Goal: Task Accomplishment & Management: Complete application form

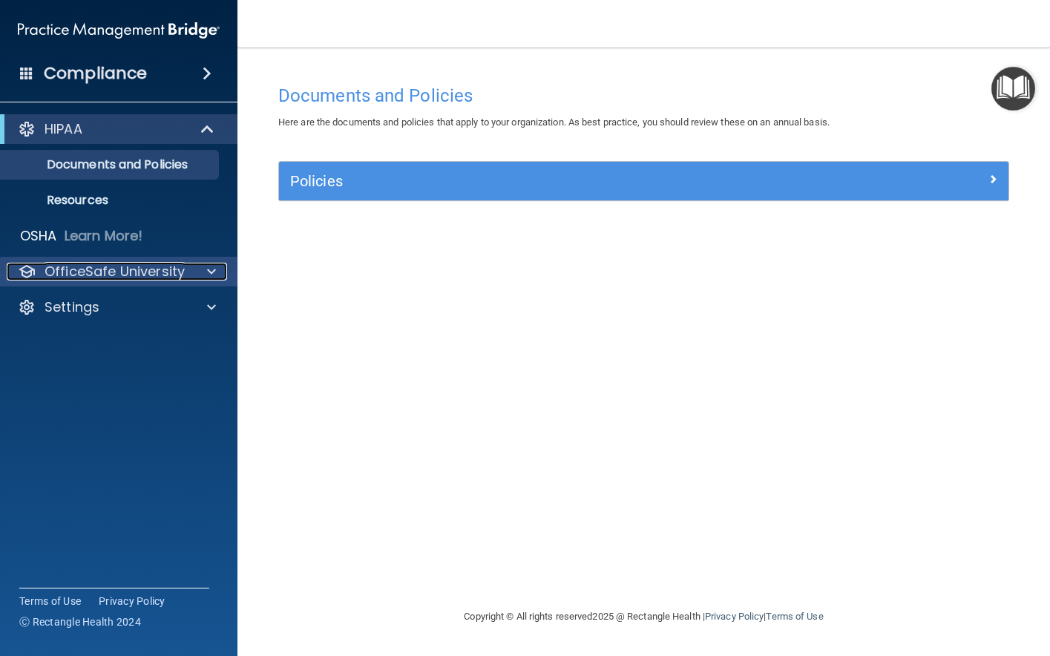
click at [215, 264] on span at bounding box center [211, 272] width 9 height 18
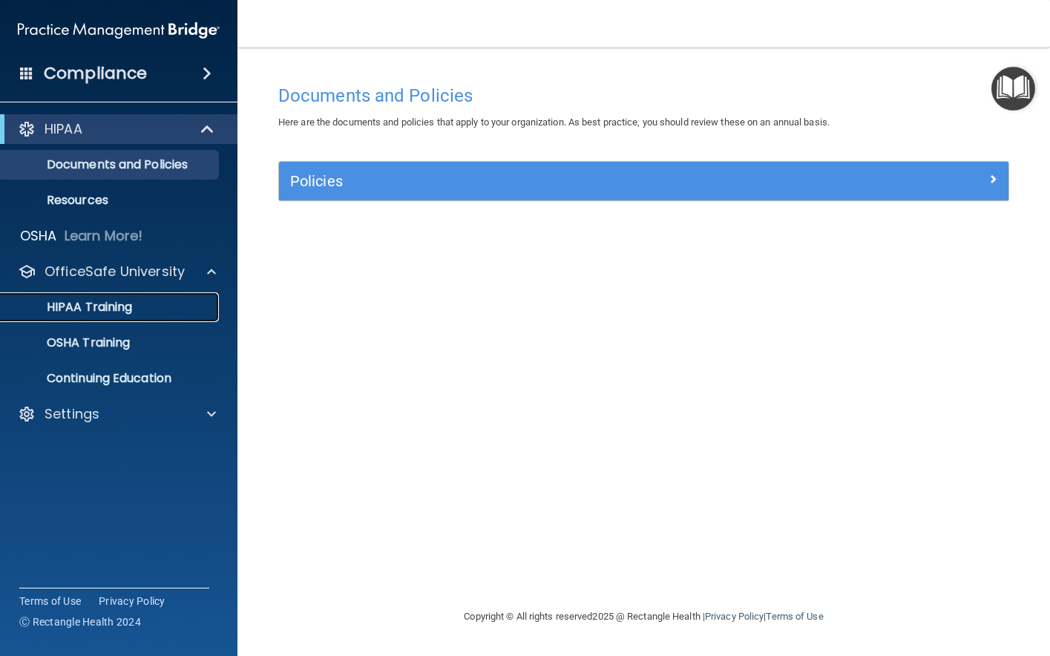
click at [153, 304] on div "HIPAA Training" at bounding box center [111, 307] width 203 height 15
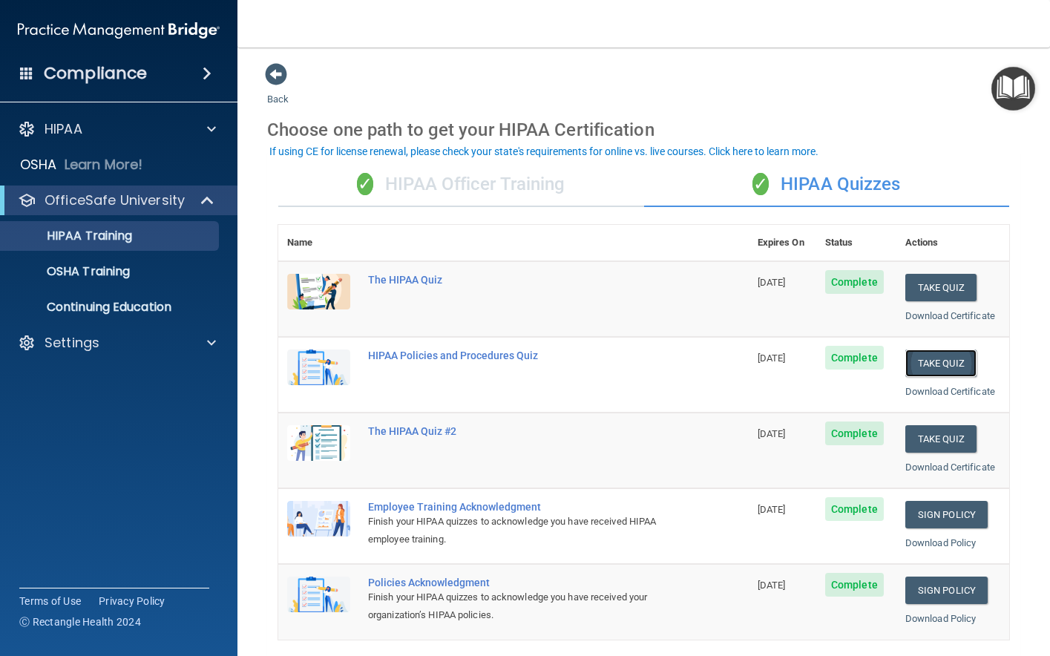
click at [929, 359] on button "Take Quiz" at bounding box center [941, 363] width 71 height 27
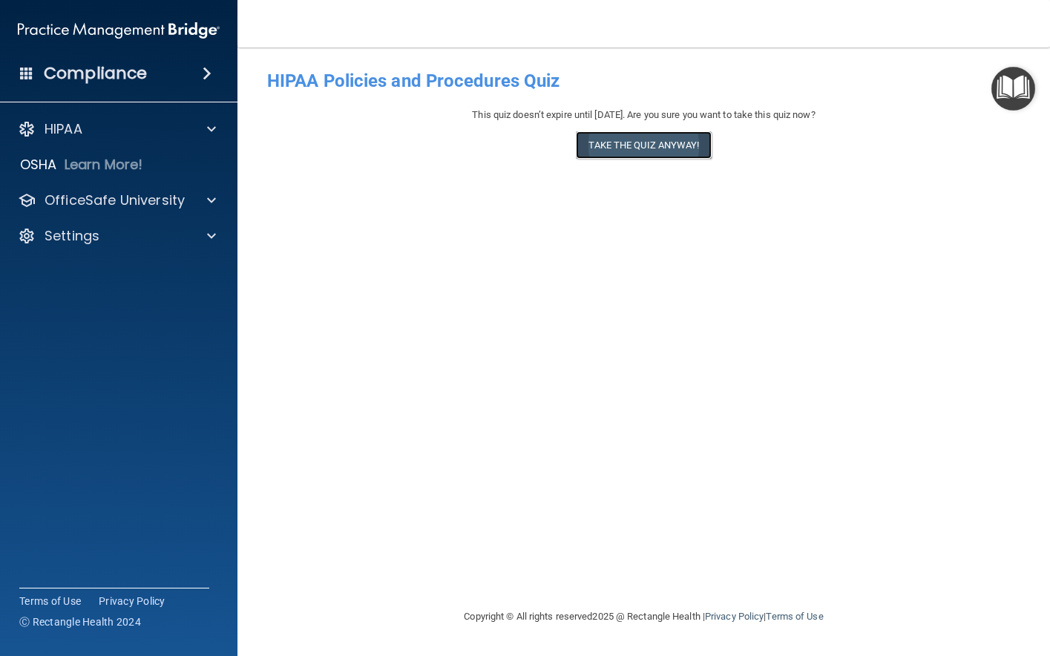
click at [646, 140] on button "Take the quiz anyway!" at bounding box center [643, 144] width 135 height 27
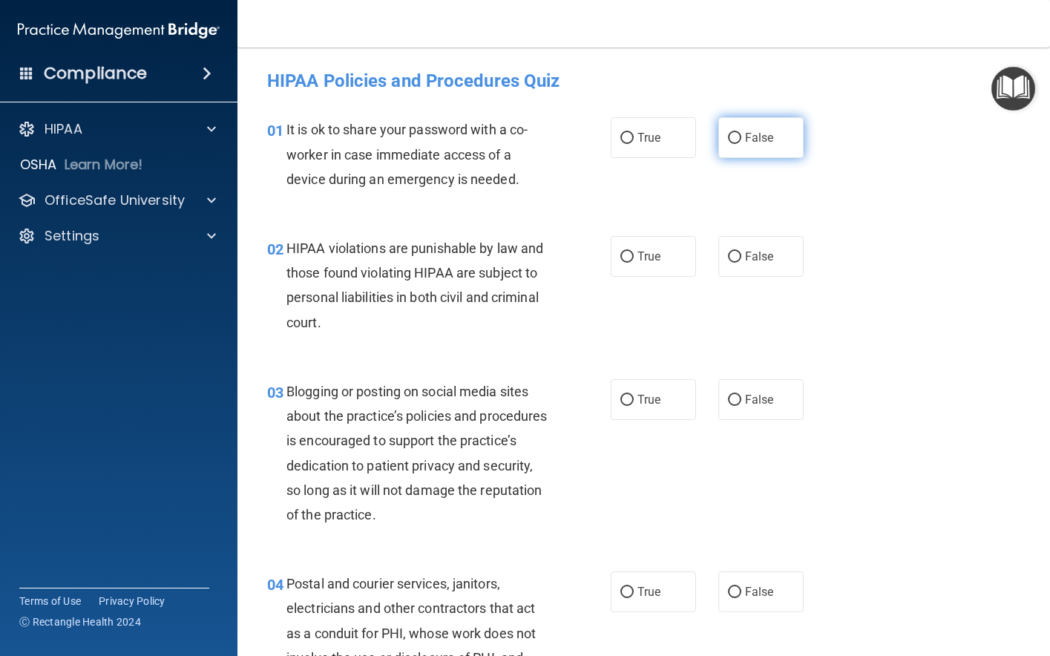
click at [734, 137] on input "False" at bounding box center [734, 138] width 13 height 11
radio input "true"
click at [623, 255] on input "True" at bounding box center [627, 257] width 13 height 11
radio input "true"
click at [621, 398] on input "True" at bounding box center [627, 400] width 13 height 11
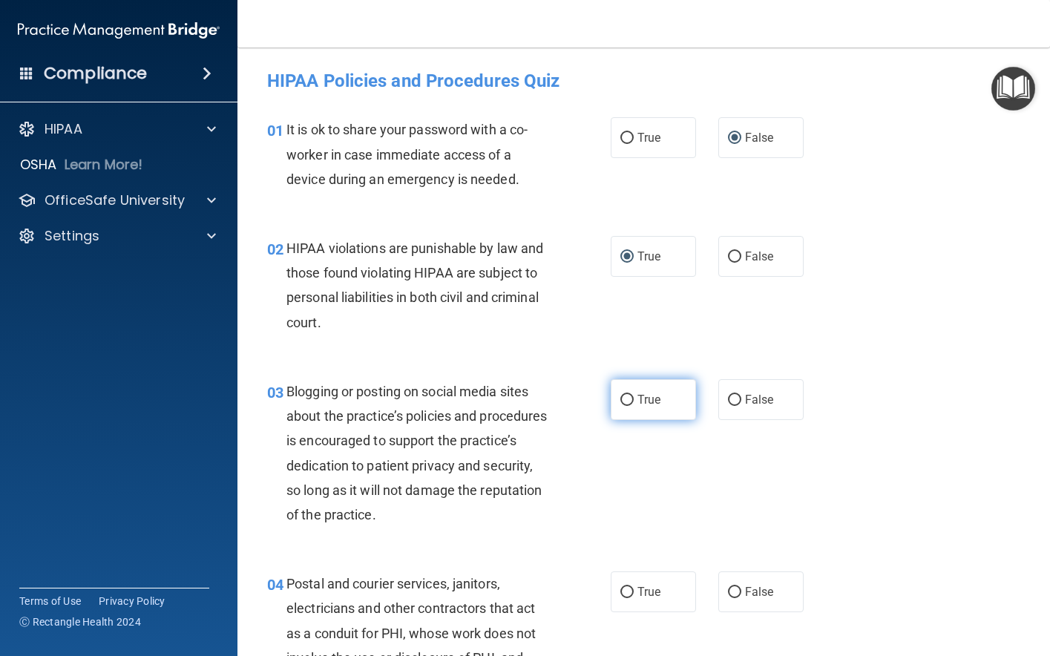
radio input "true"
click at [626, 594] on input "True" at bounding box center [627, 592] width 13 height 11
radio input "true"
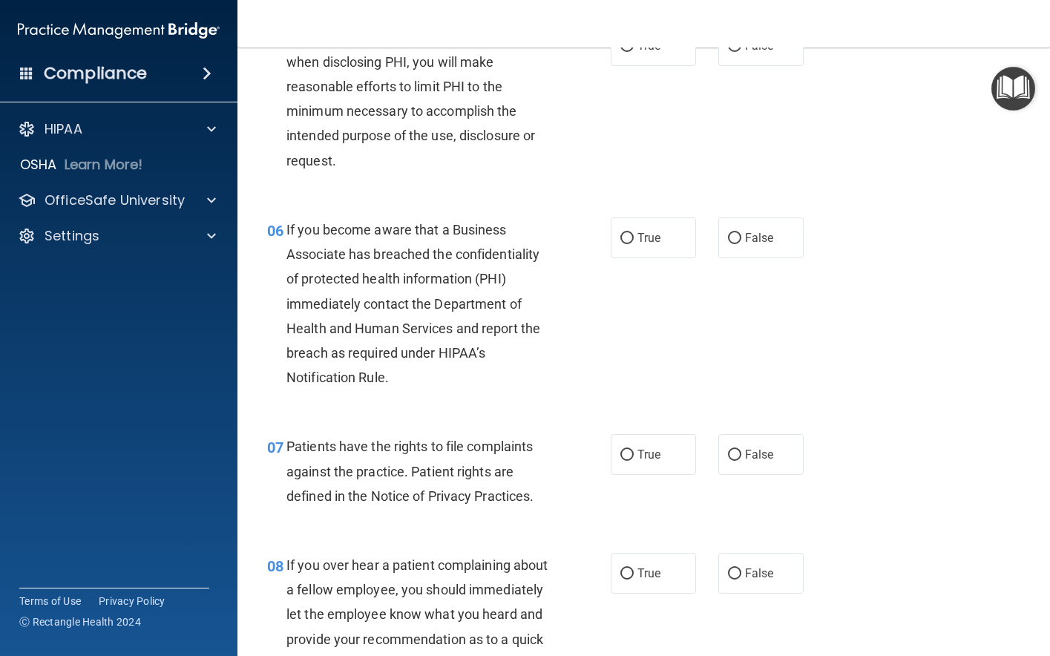
scroll to position [742, 0]
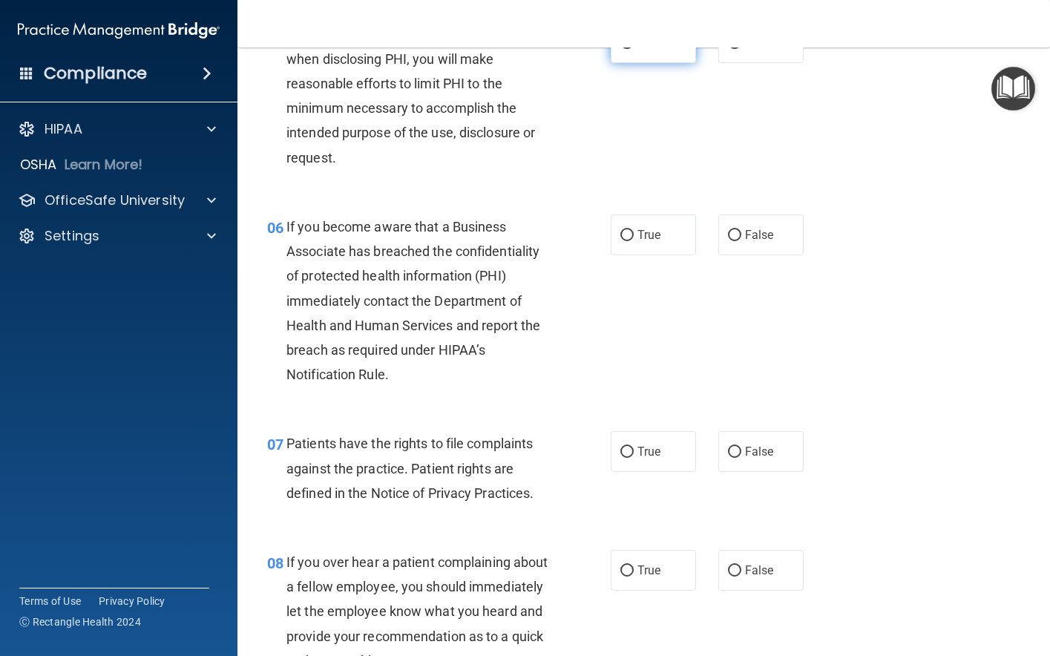
click at [623, 49] on input "True" at bounding box center [627, 43] width 13 height 11
radio input "true"
click at [623, 241] on input "True" at bounding box center [627, 235] width 13 height 11
radio input "true"
click at [624, 458] on input "True" at bounding box center [627, 452] width 13 height 11
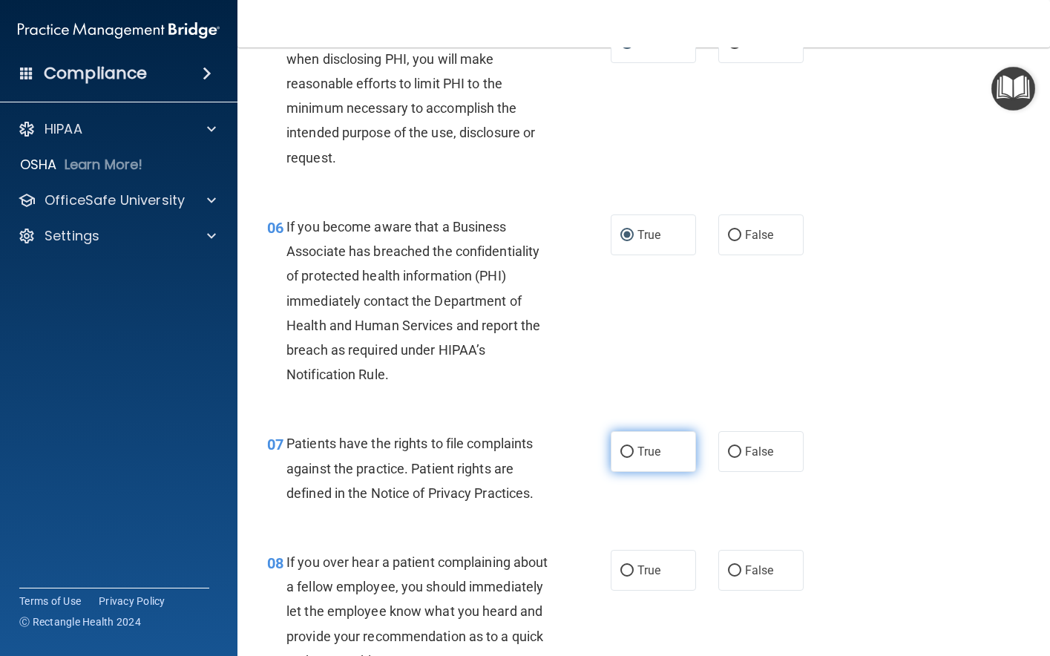
radio input "true"
click at [738, 591] on label "False" at bounding box center [760, 570] width 85 height 41
click at [738, 577] on input "False" at bounding box center [734, 571] width 13 height 11
radio input "true"
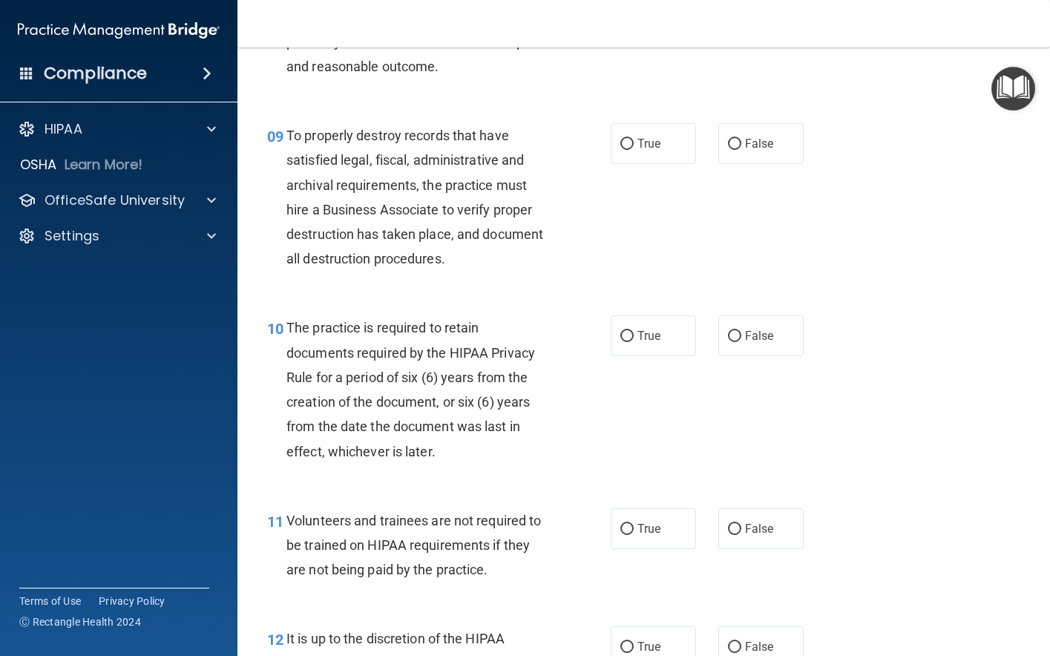
scroll to position [1336, 0]
click at [626, 151] on input "True" at bounding box center [627, 145] width 13 height 11
radio input "true"
click at [621, 343] on input "True" at bounding box center [627, 337] width 13 height 11
radio input "true"
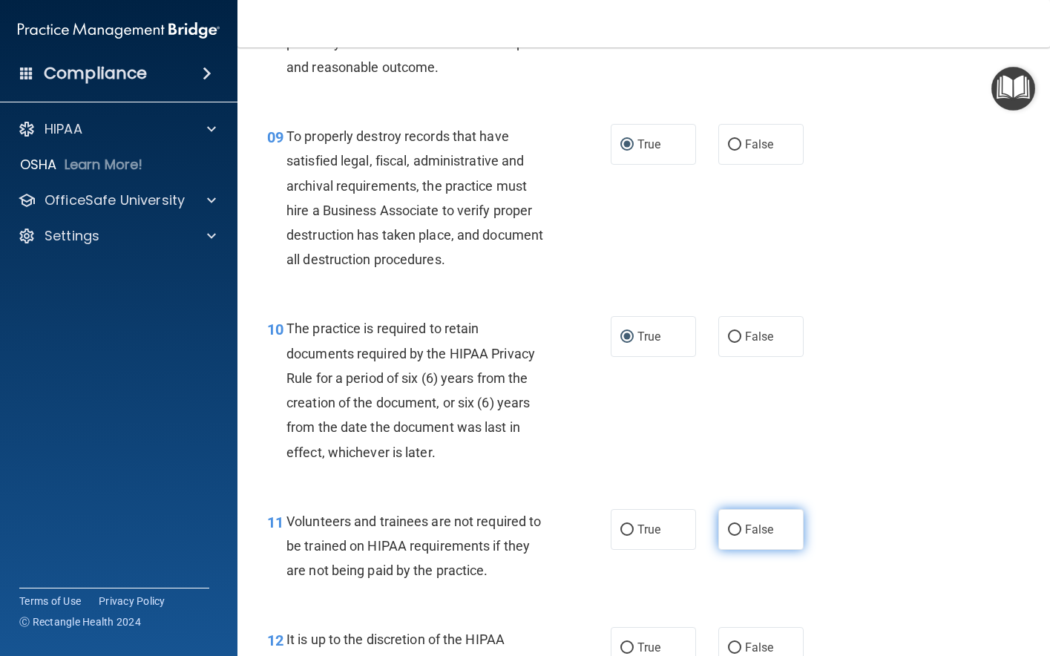
click at [728, 536] on input "False" at bounding box center [734, 530] width 13 height 11
radio input "true"
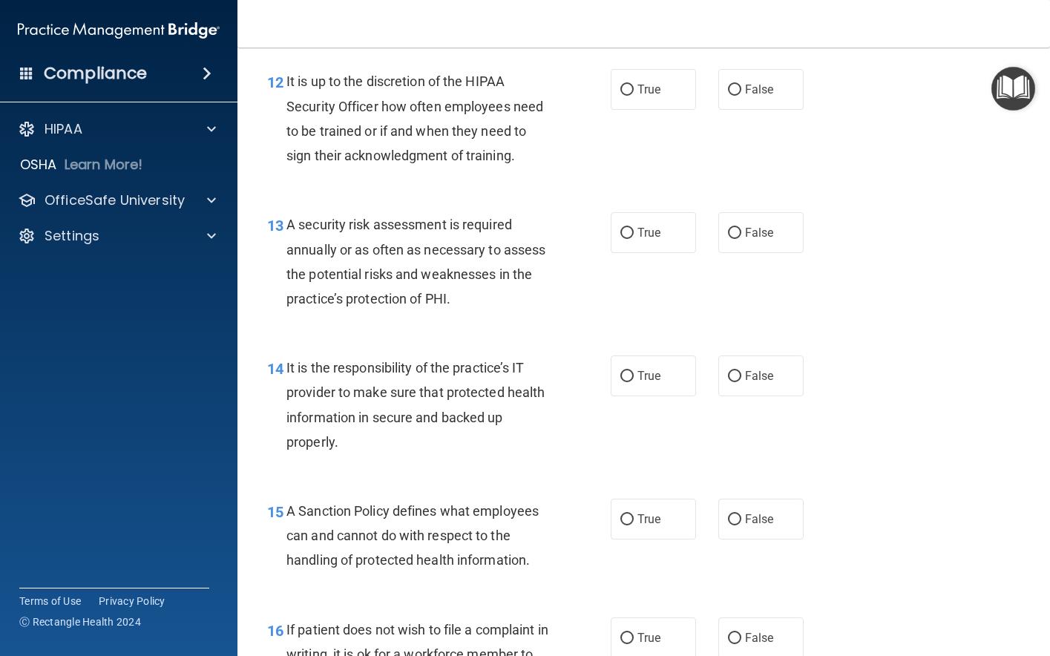
scroll to position [1930, 0]
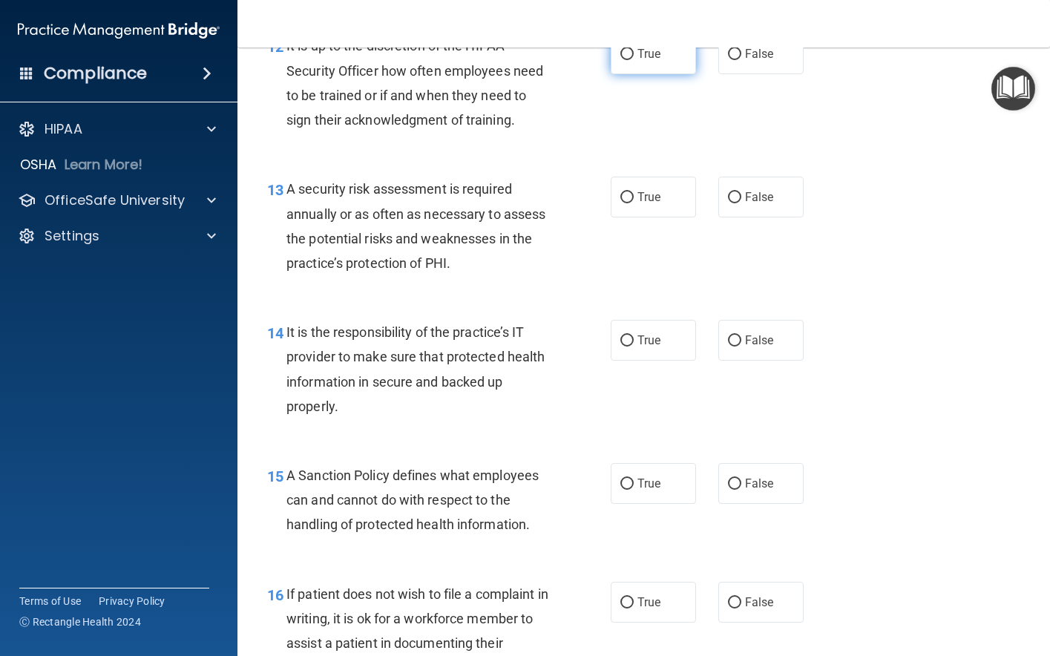
click at [623, 60] on input "True" at bounding box center [627, 54] width 13 height 11
radio input "true"
click at [621, 203] on input "True" at bounding box center [627, 197] width 13 height 11
radio input "true"
click at [623, 347] on input "True" at bounding box center [627, 340] width 13 height 11
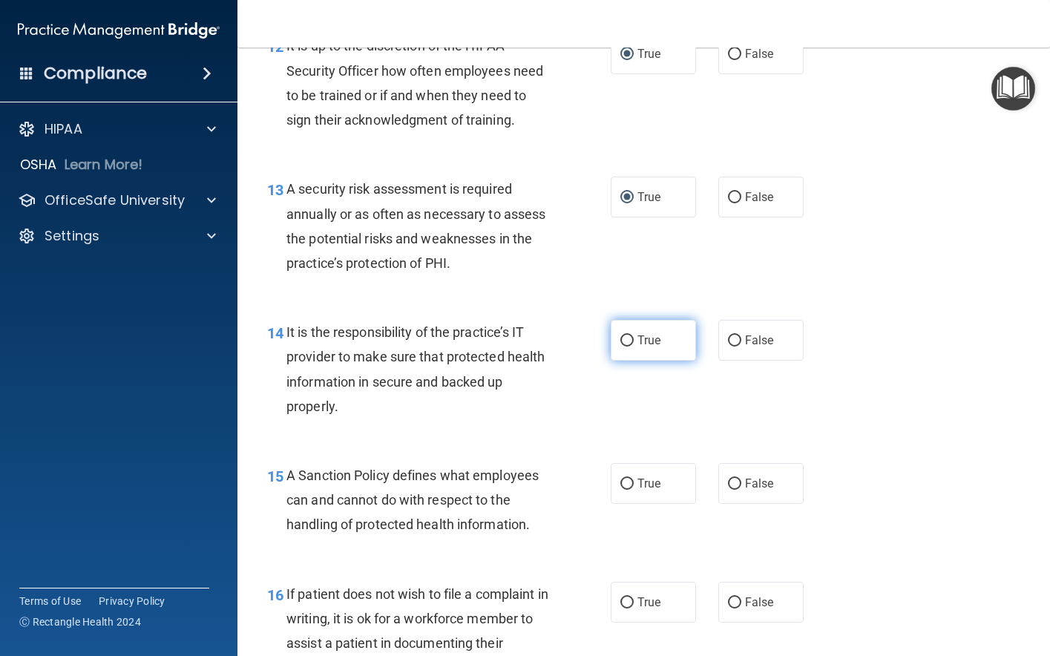
radio input "true"
click at [623, 490] on input "True" at bounding box center [627, 484] width 13 height 11
radio input "true"
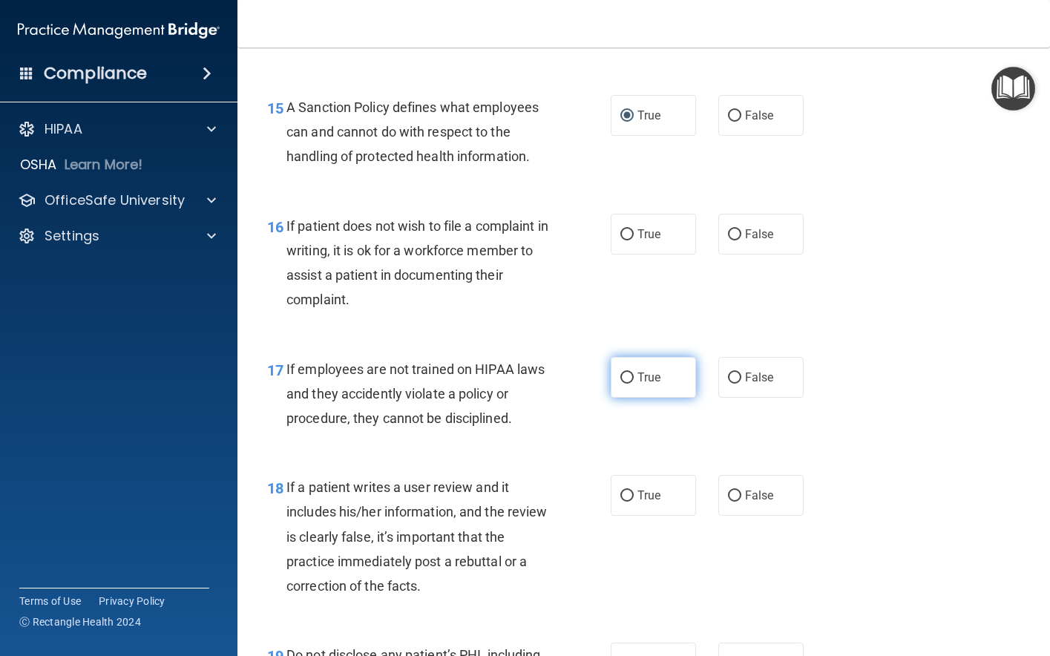
scroll to position [2301, 0]
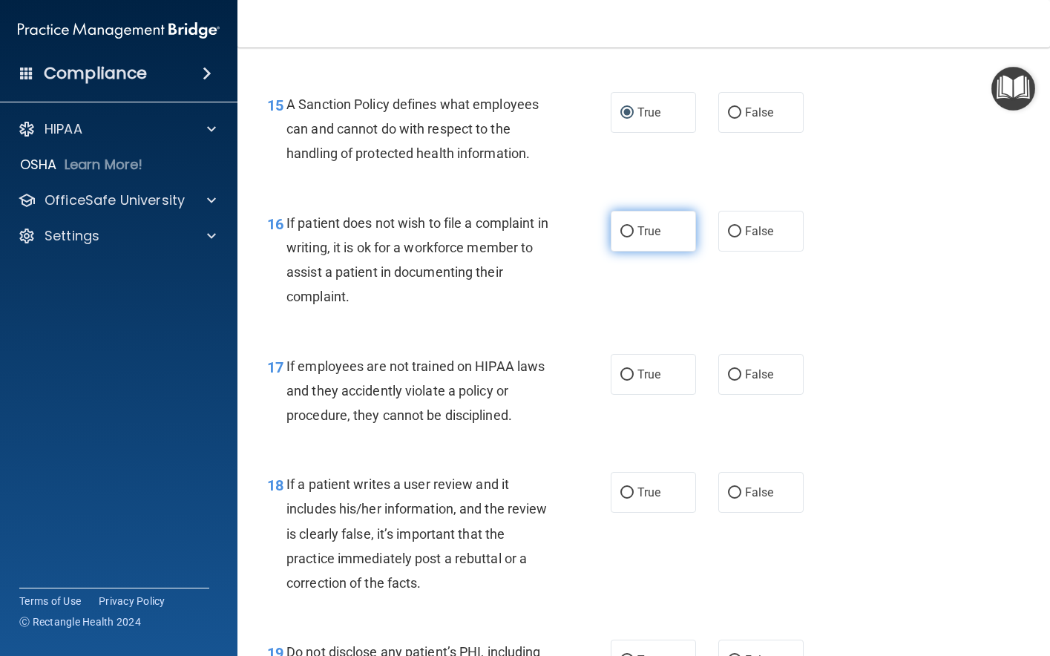
click at [622, 238] on input "True" at bounding box center [627, 231] width 13 height 11
radio input "true"
click at [728, 381] on input "False" at bounding box center [734, 375] width 13 height 11
radio input "true"
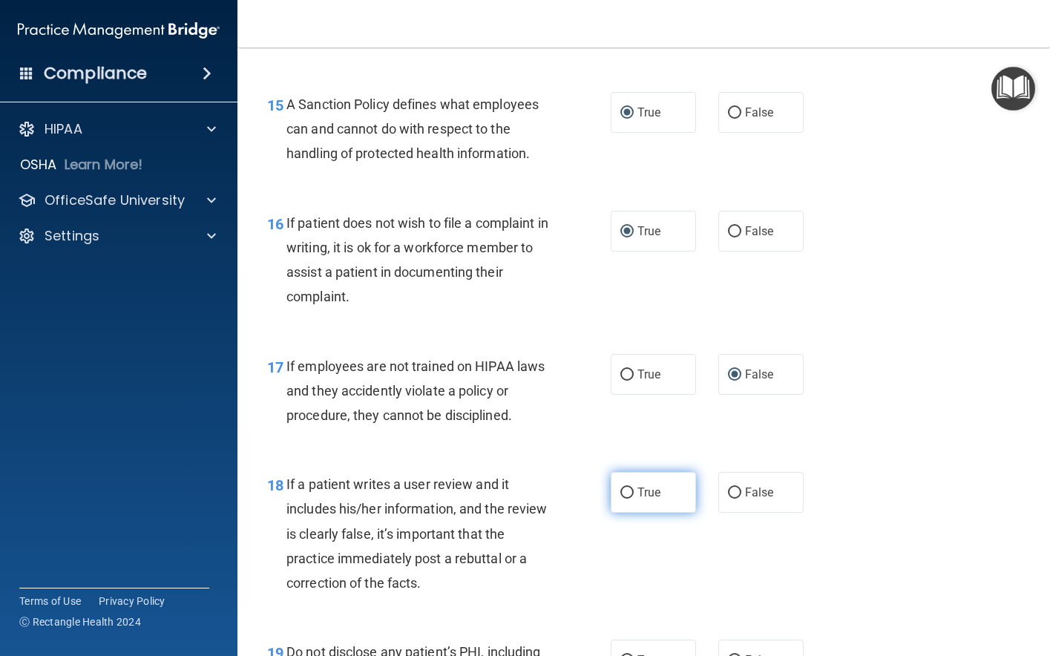
click at [623, 499] on input "True" at bounding box center [627, 493] width 13 height 11
radio input "true"
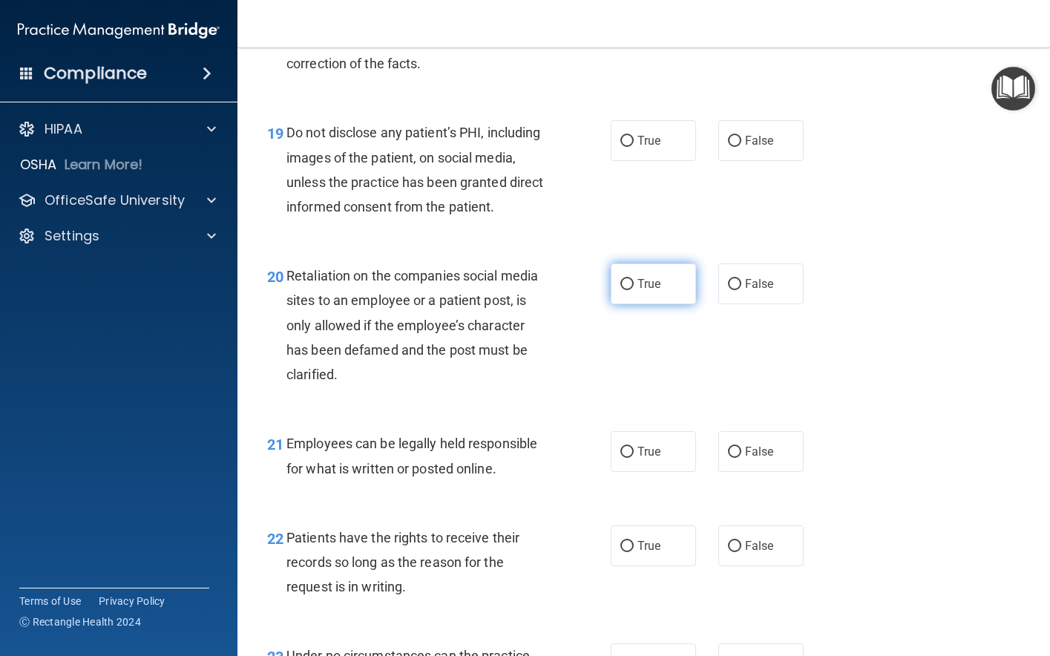
scroll to position [2895, 0]
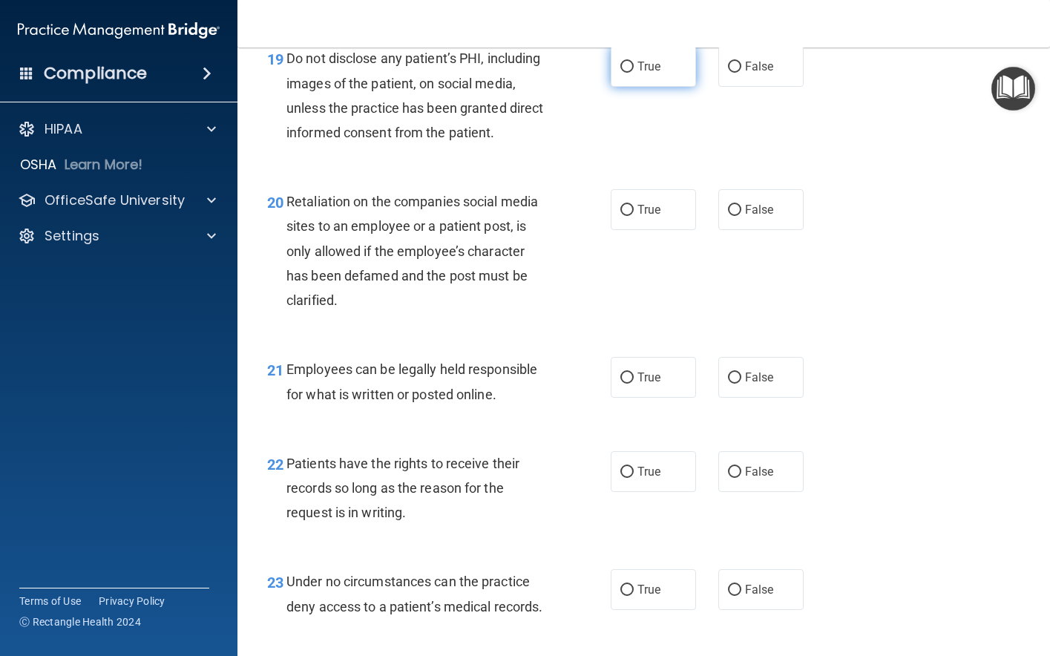
click at [630, 87] on label "True" at bounding box center [653, 66] width 85 height 41
click at [630, 73] on input "True" at bounding box center [627, 67] width 13 height 11
radio input "true"
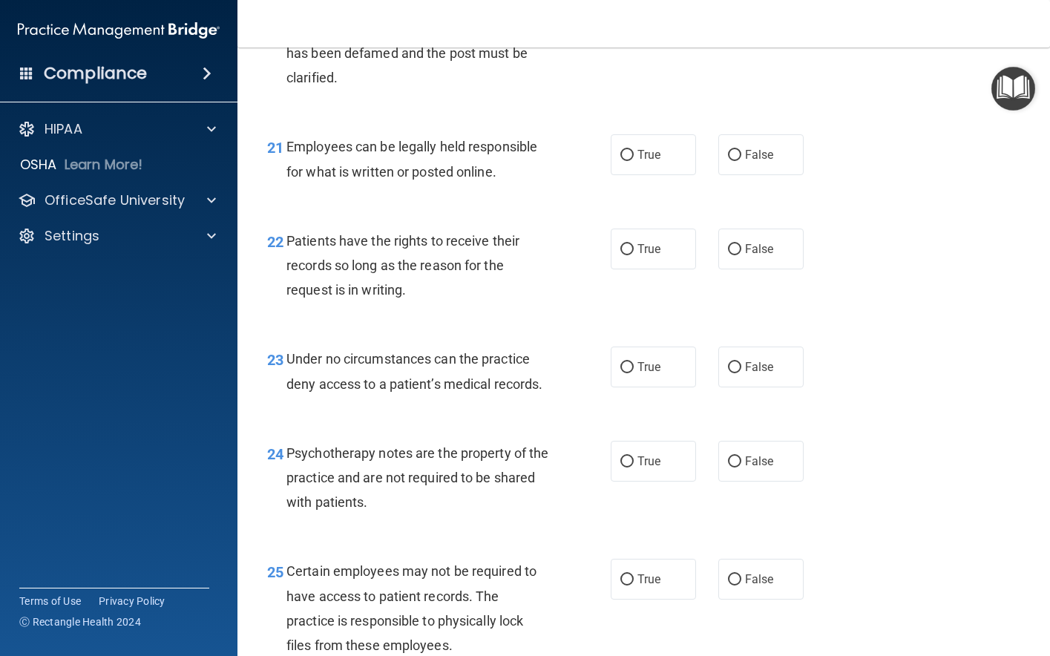
scroll to position [3043, 0]
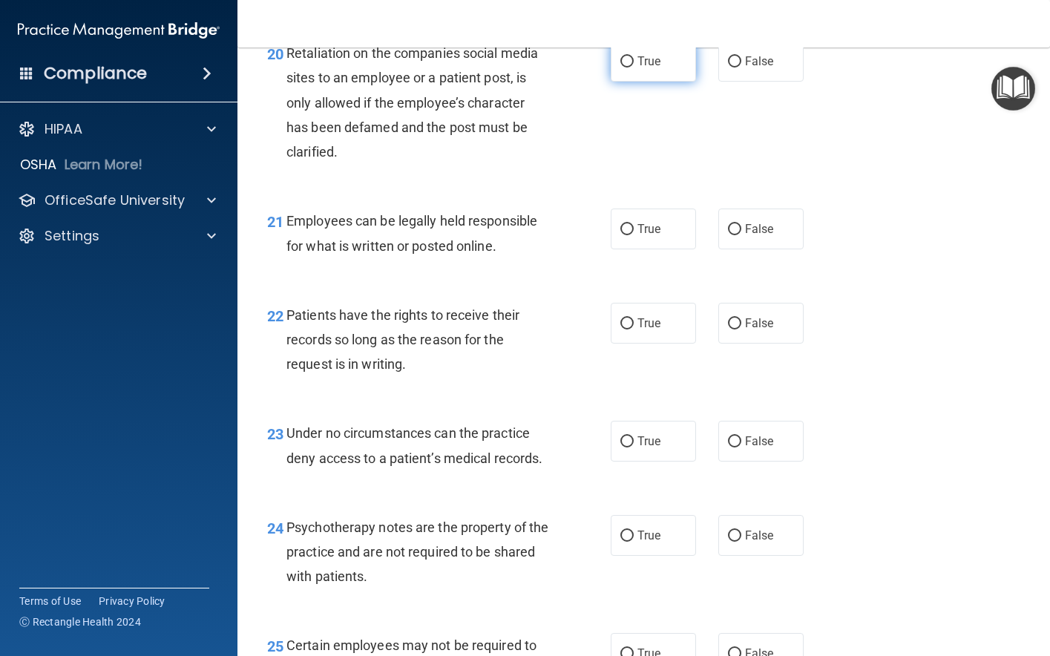
click at [622, 68] on input "True" at bounding box center [627, 61] width 13 height 11
radio input "true"
click at [621, 235] on input "True" at bounding box center [627, 229] width 13 height 11
radio input "true"
click at [623, 330] on input "True" at bounding box center [627, 323] width 13 height 11
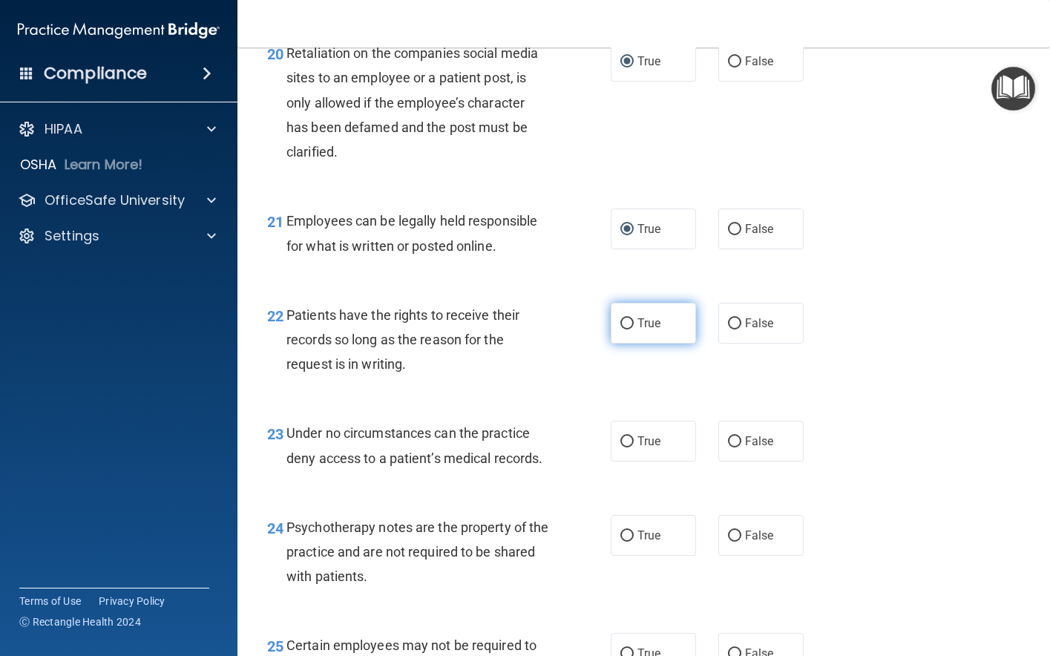
radio input "true"
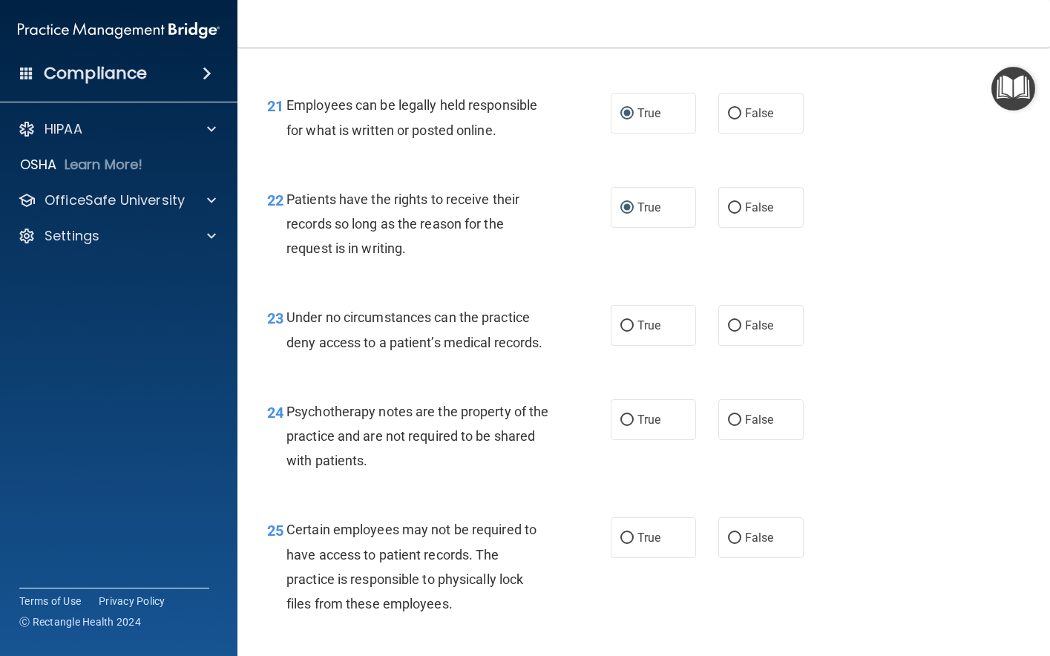
scroll to position [3266, 0]
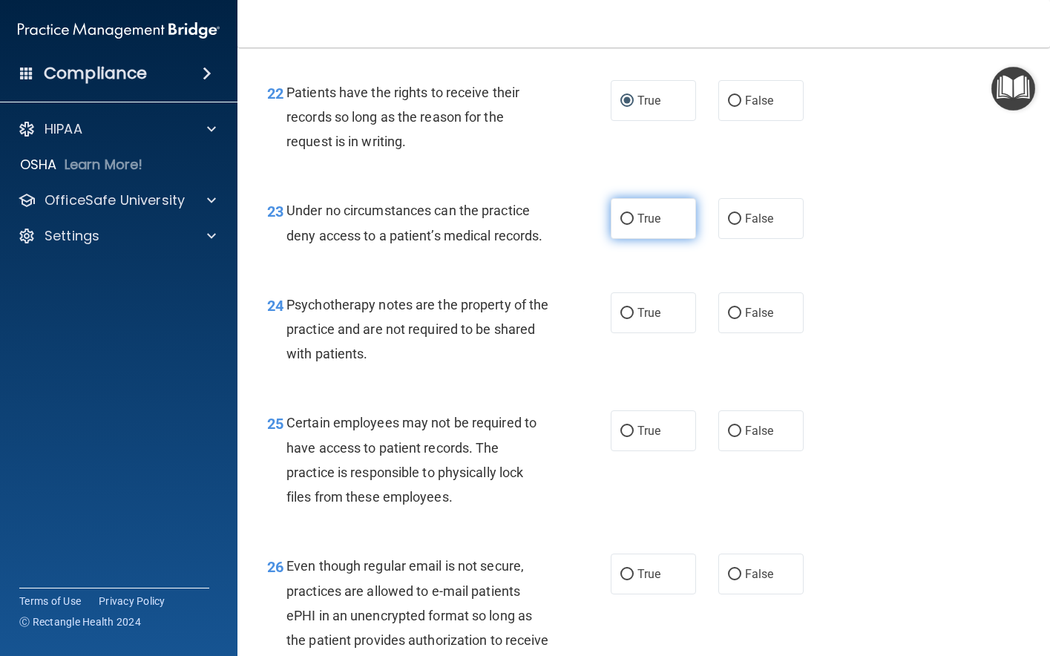
click at [621, 225] on input "True" at bounding box center [627, 219] width 13 height 11
radio input "true"
click at [622, 319] on input "True" at bounding box center [627, 313] width 13 height 11
radio input "true"
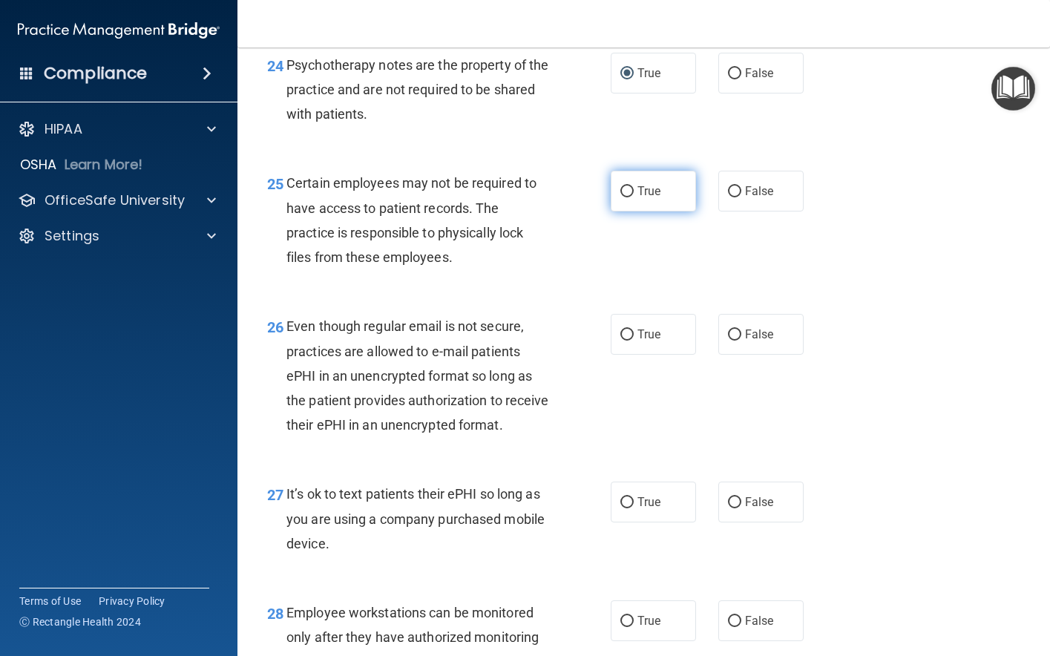
scroll to position [3489, 0]
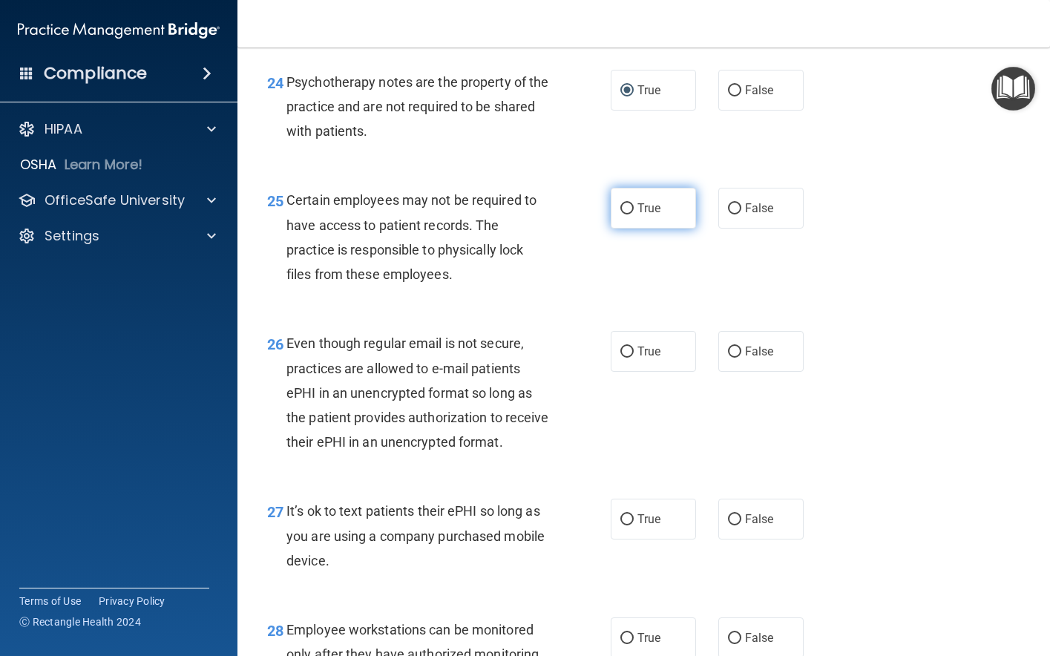
click at [621, 215] on input "True" at bounding box center [627, 208] width 13 height 11
radio input "true"
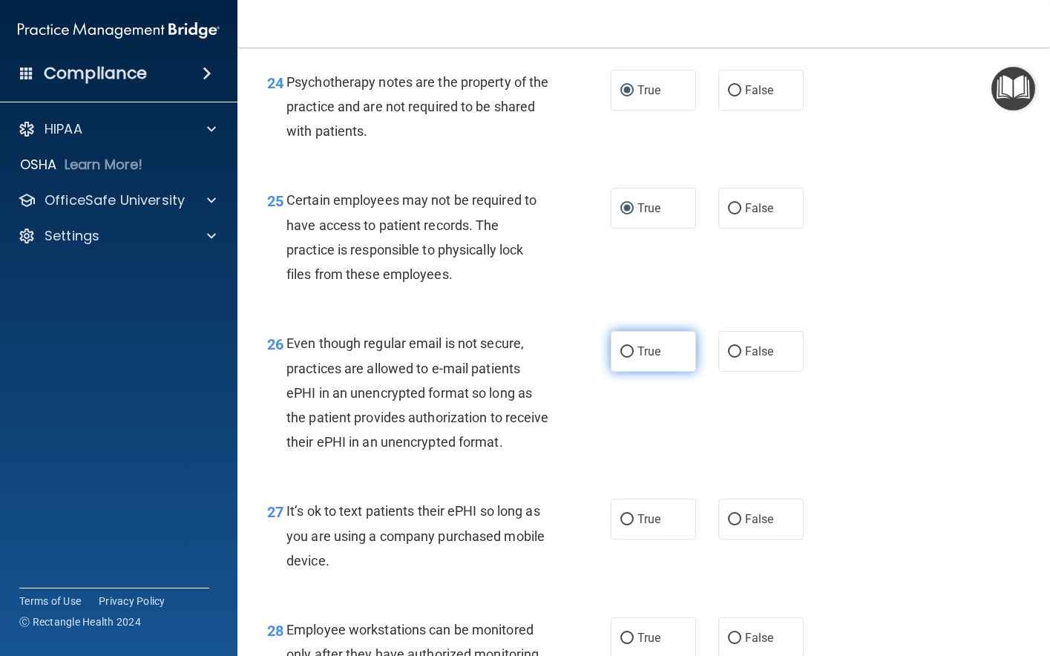
click at [621, 358] on input "True" at bounding box center [627, 352] width 13 height 11
radio input "true"
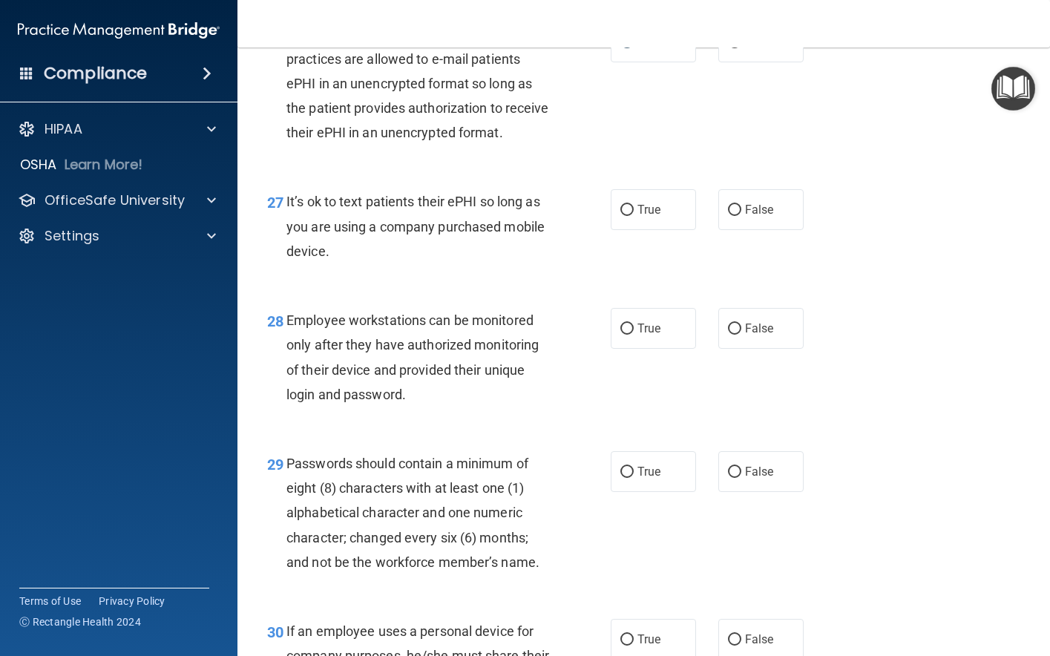
scroll to position [3860, 0]
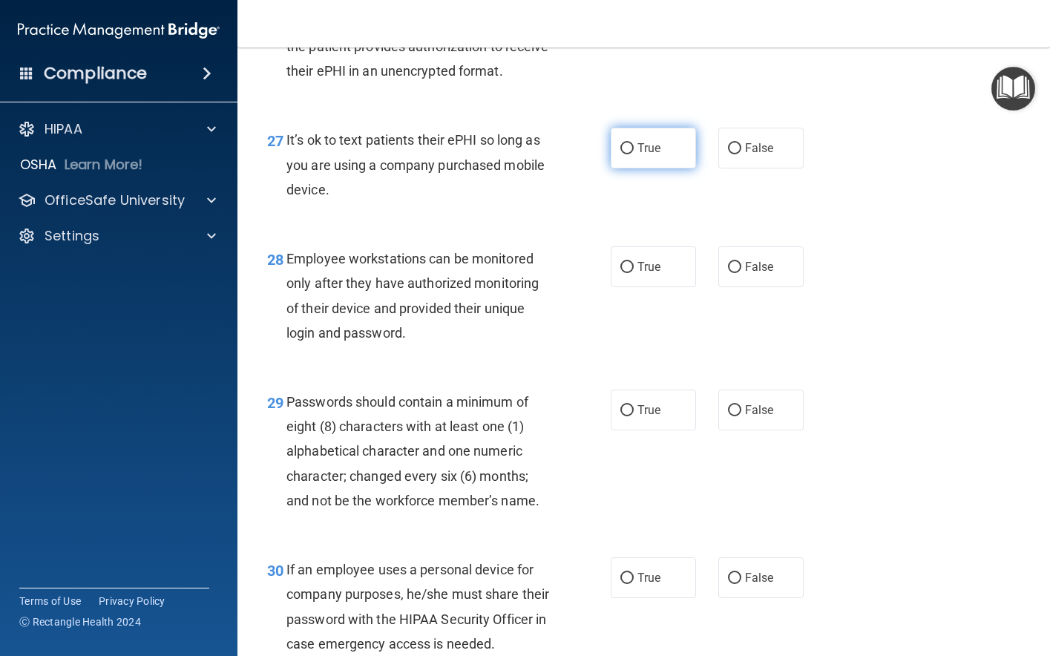
click at [621, 154] on input "True" at bounding box center [627, 148] width 13 height 11
radio input "true"
click at [621, 273] on input "True" at bounding box center [627, 267] width 13 height 11
radio input "true"
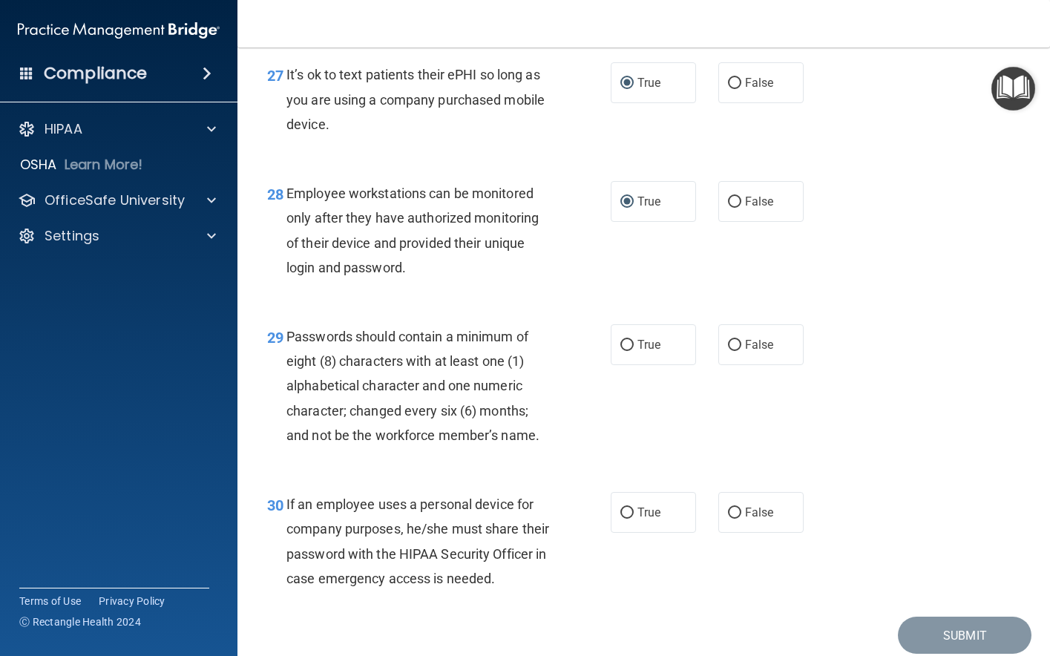
scroll to position [4081, 0]
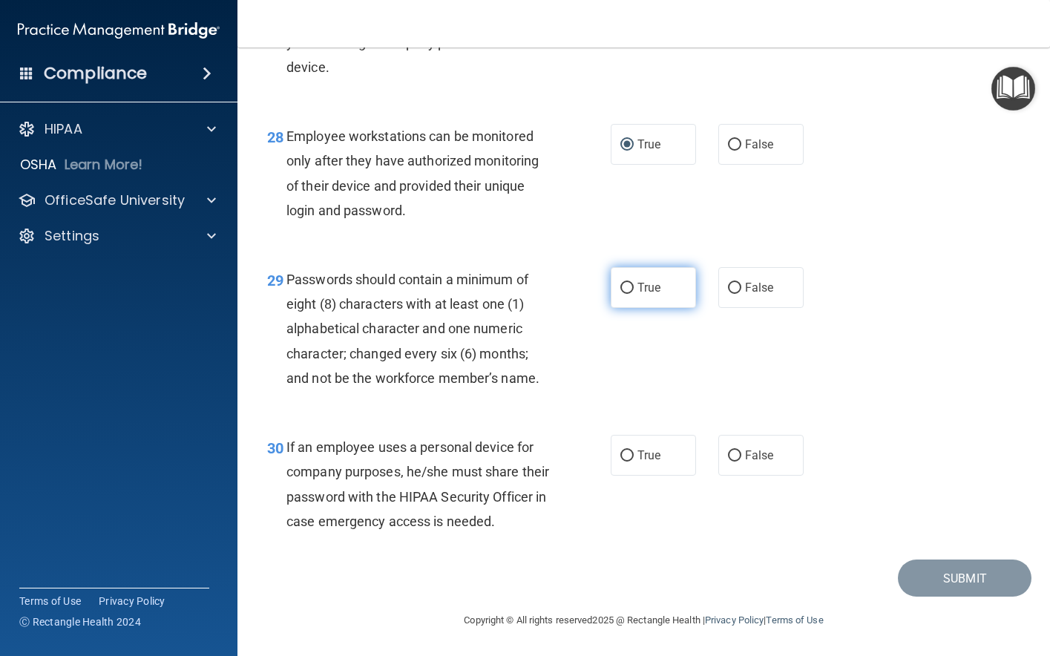
click at [622, 283] on input "True" at bounding box center [627, 288] width 13 height 11
radio input "true"
click at [728, 451] on input "False" at bounding box center [734, 456] width 13 height 11
radio input "true"
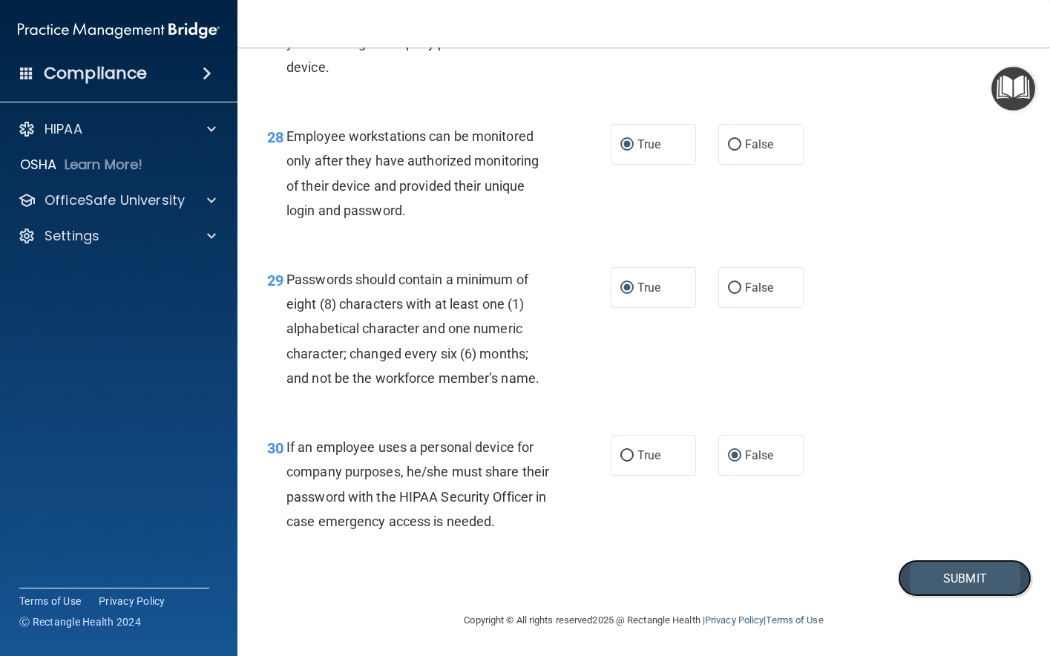
click at [931, 569] on button "Submit" at bounding box center [965, 579] width 134 height 38
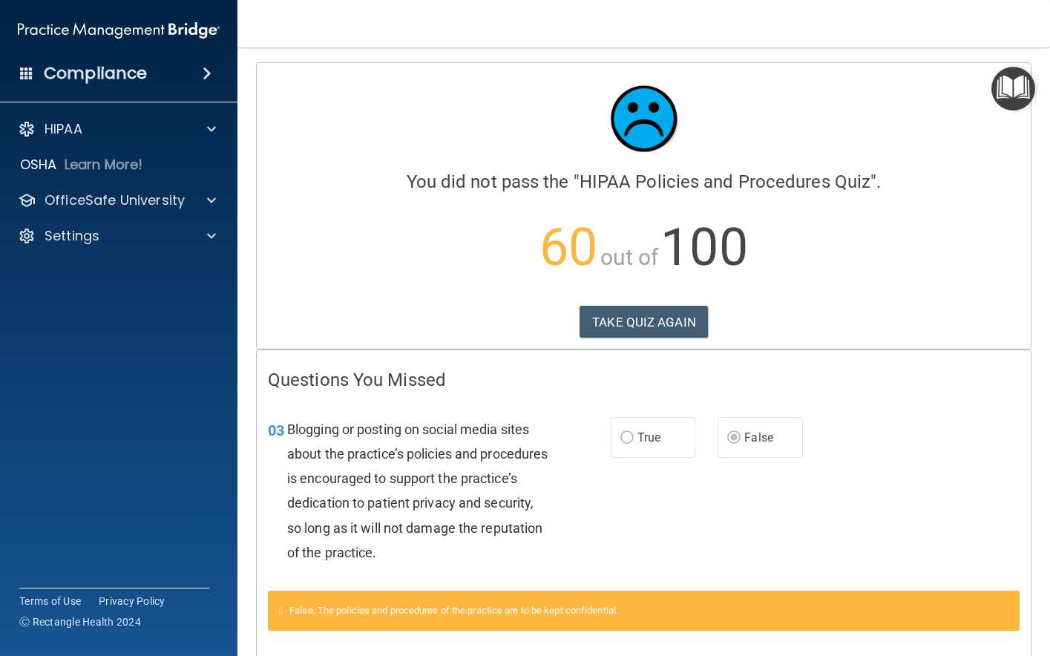
scroll to position [74, 0]
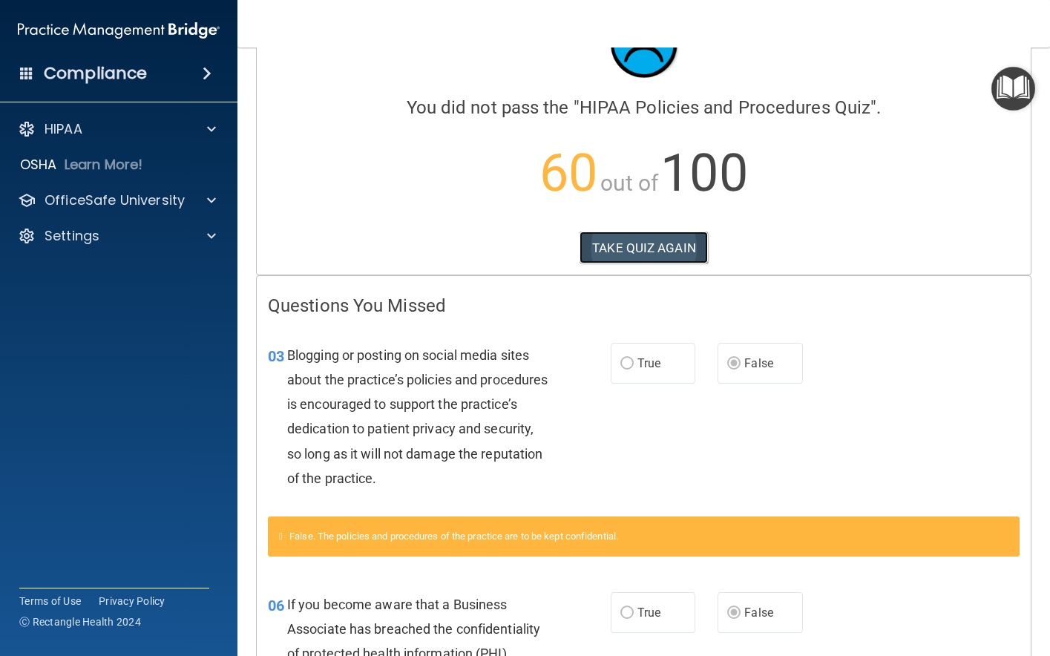
click at [645, 248] on button "TAKE QUIZ AGAIN" at bounding box center [644, 248] width 128 height 33
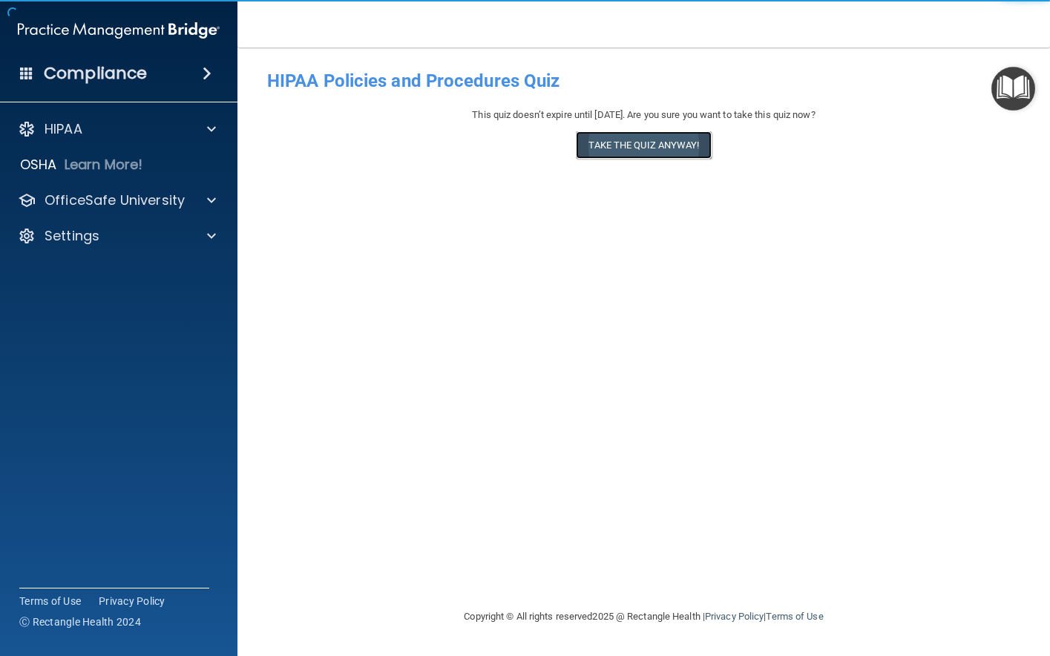
click at [644, 145] on button "Take the quiz anyway!" at bounding box center [643, 144] width 135 height 27
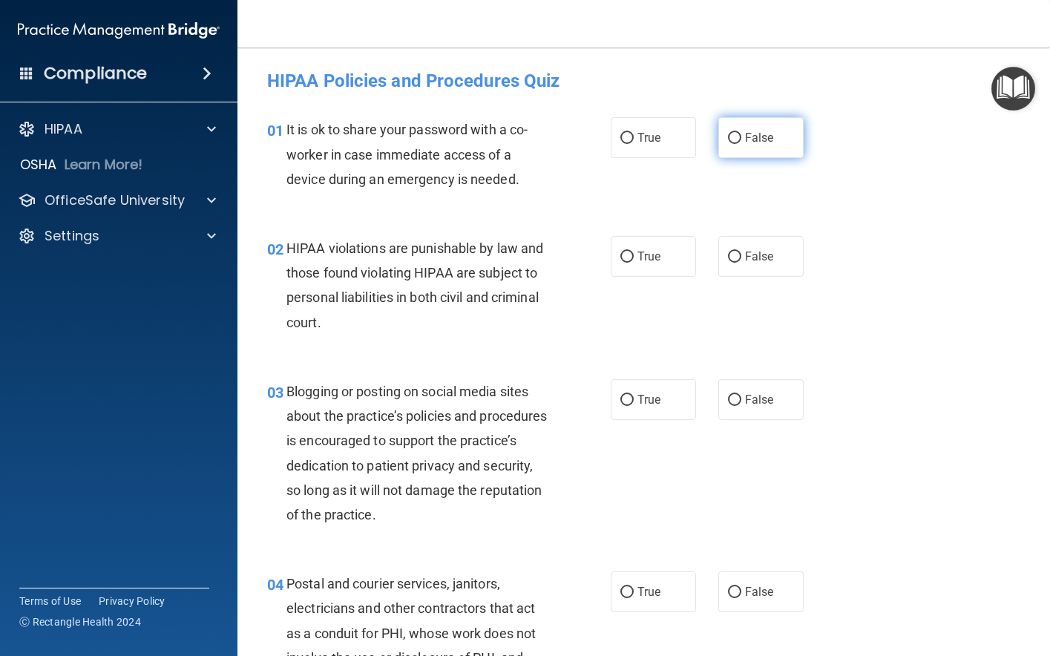
click at [730, 137] on input "False" at bounding box center [734, 138] width 13 height 11
radio input "true"
click at [621, 260] on input "True" at bounding box center [627, 257] width 13 height 11
radio input "true"
click at [728, 401] on input "False" at bounding box center [734, 400] width 13 height 11
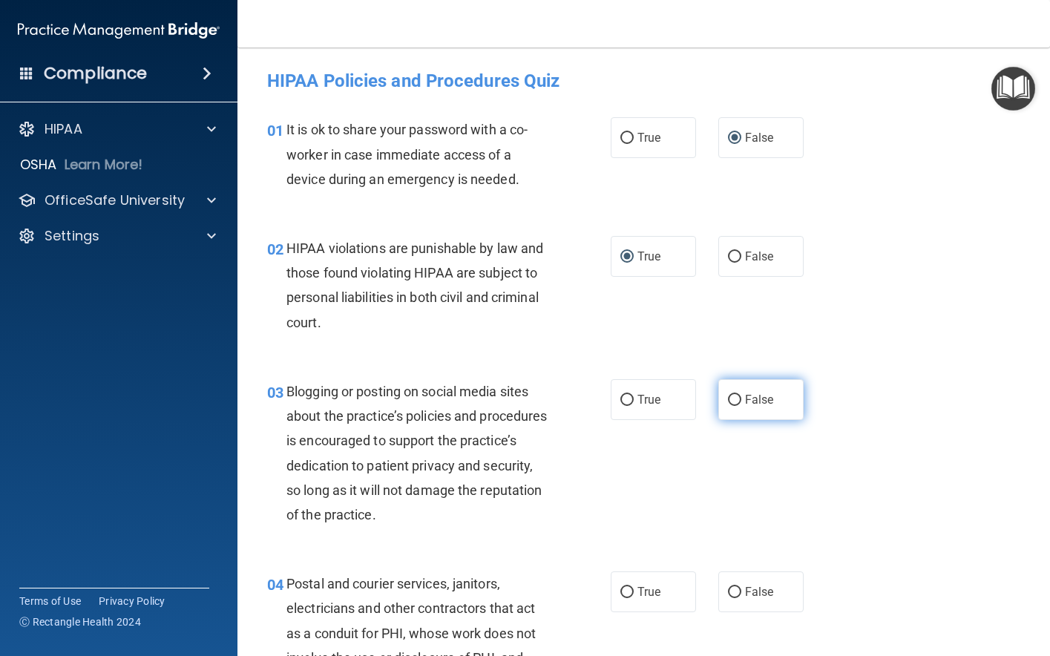
radio input "true"
click at [621, 589] on input "True" at bounding box center [627, 592] width 13 height 11
radio input "true"
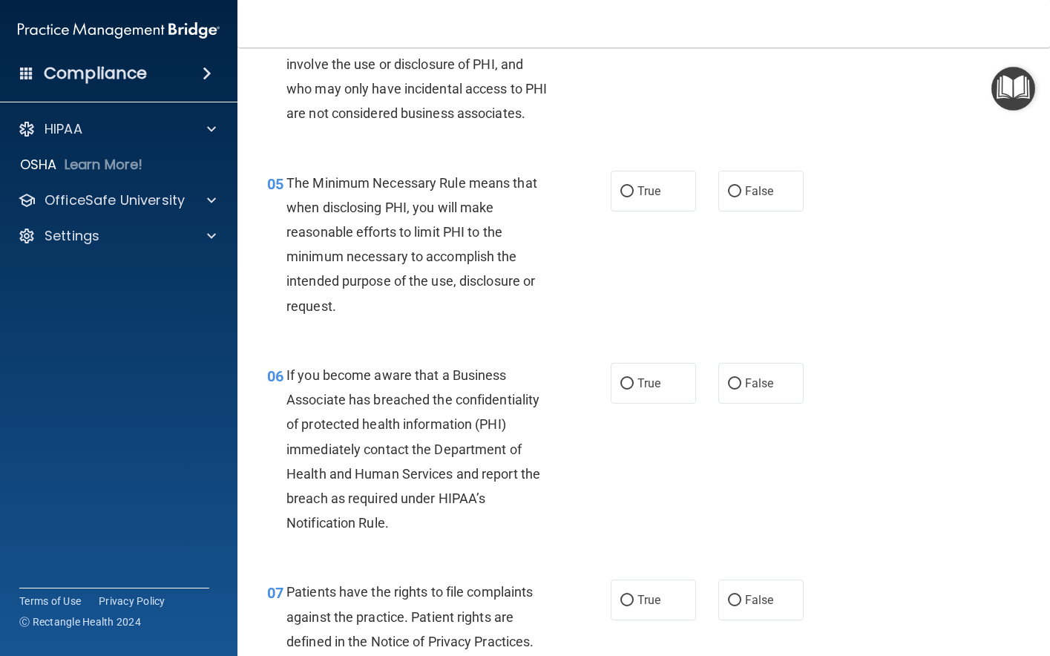
scroll to position [668, 0]
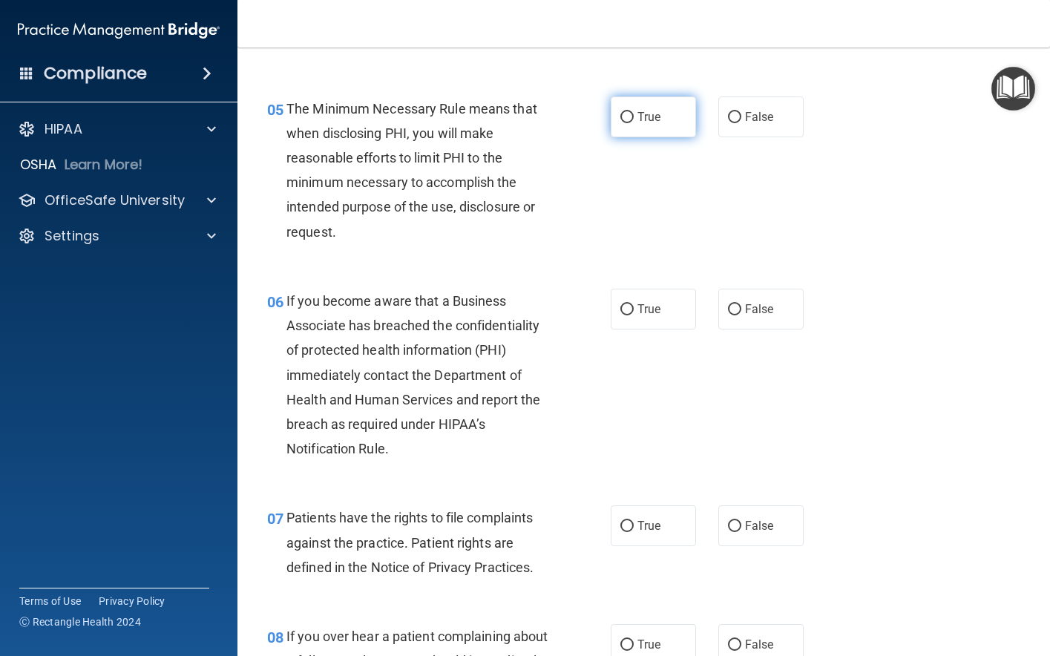
click at [625, 123] on input "True" at bounding box center [627, 117] width 13 height 11
radio input "true"
click at [728, 315] on input "False" at bounding box center [734, 309] width 13 height 11
radio input "true"
click at [732, 532] on input "False" at bounding box center [734, 526] width 13 height 11
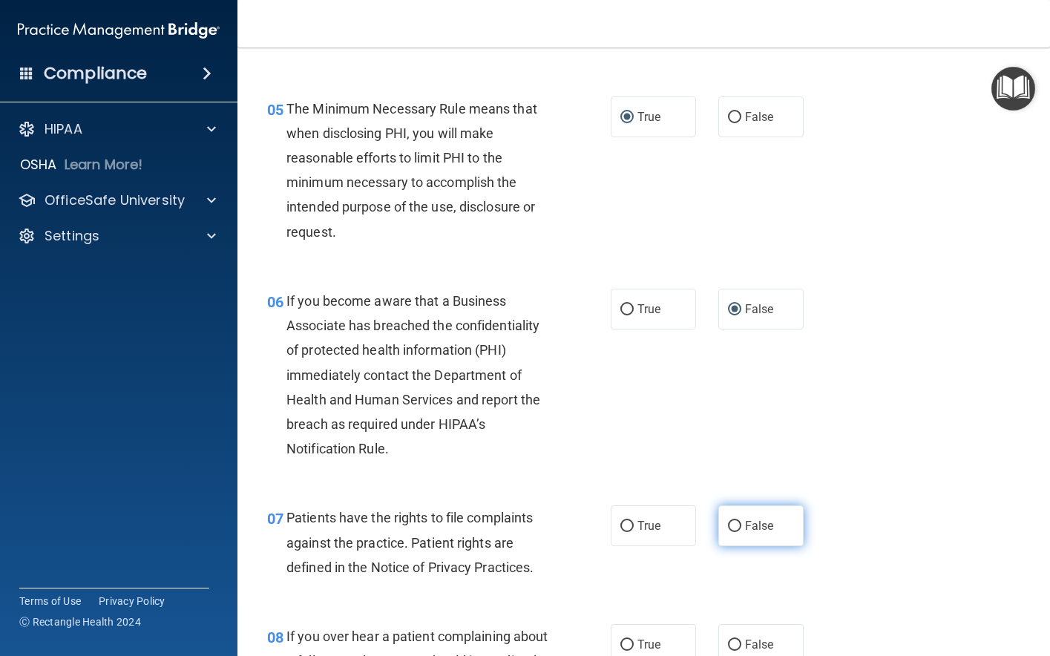
radio input "true"
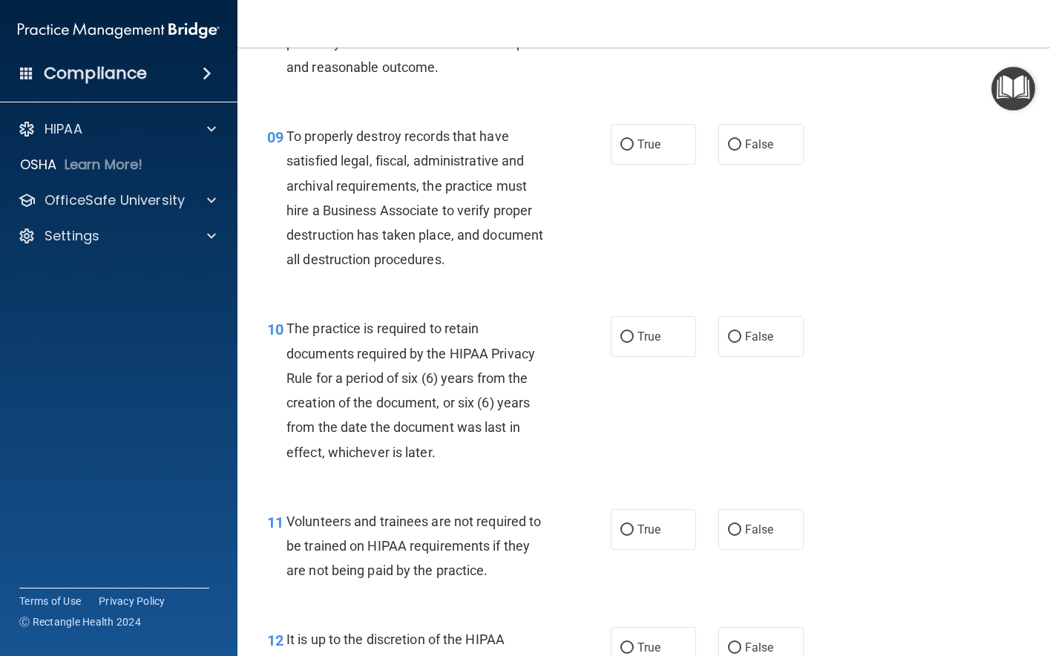
scroll to position [1262, 0]
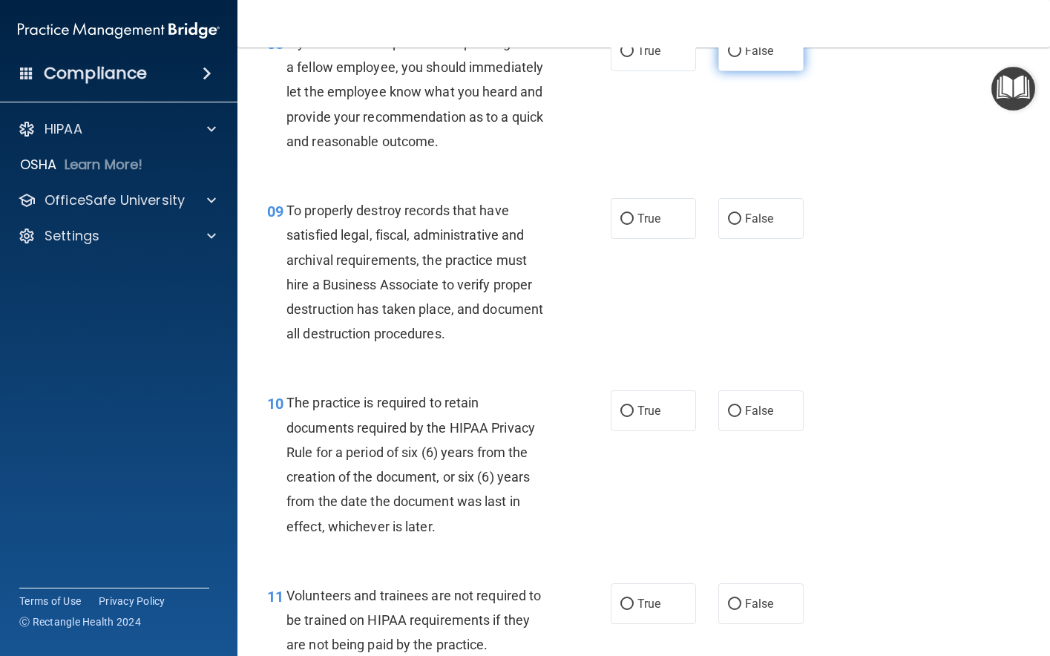
click at [730, 57] on input "False" at bounding box center [734, 51] width 13 height 11
radio input "true"
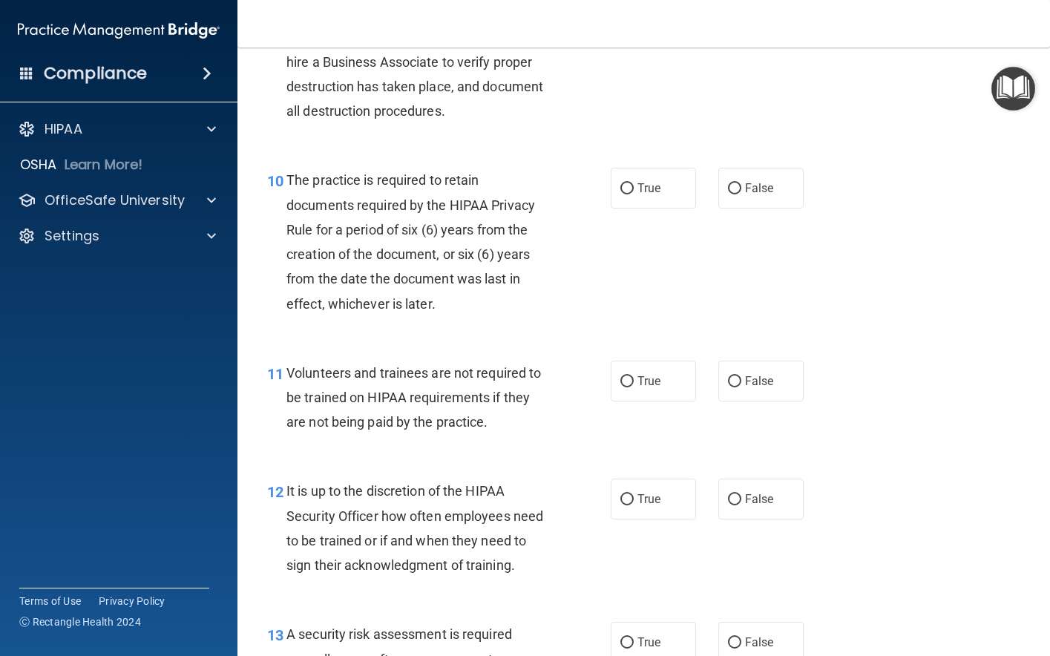
scroll to position [1410, 0]
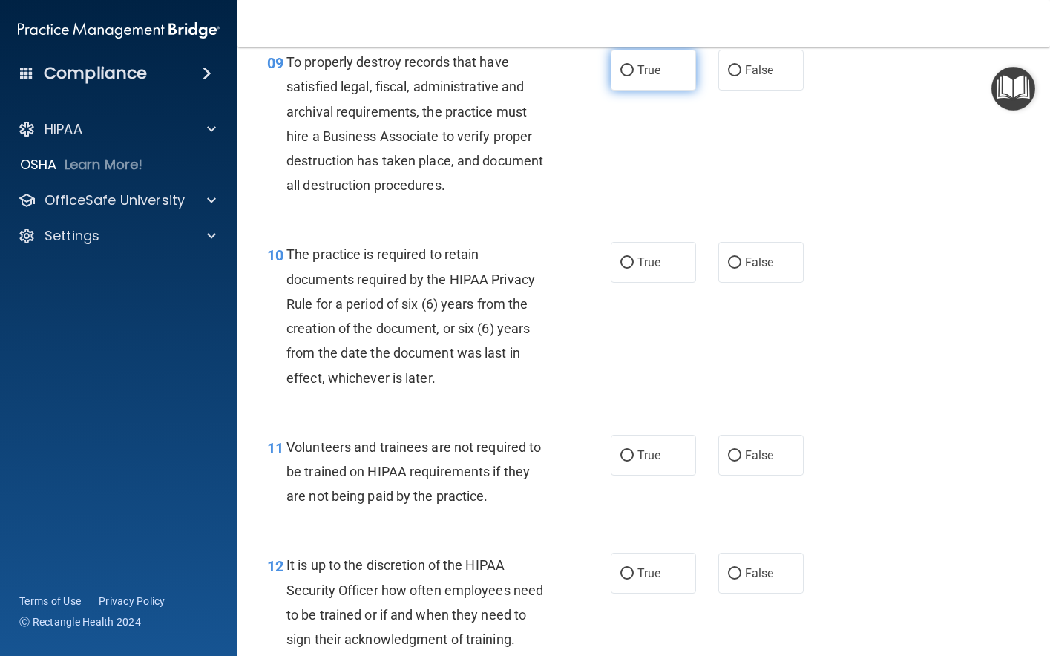
click at [625, 76] on input "True" at bounding box center [627, 70] width 13 height 11
radio input "true"
click at [621, 269] on input "True" at bounding box center [627, 263] width 13 height 11
radio input "true"
click at [732, 462] on input "False" at bounding box center [734, 456] width 13 height 11
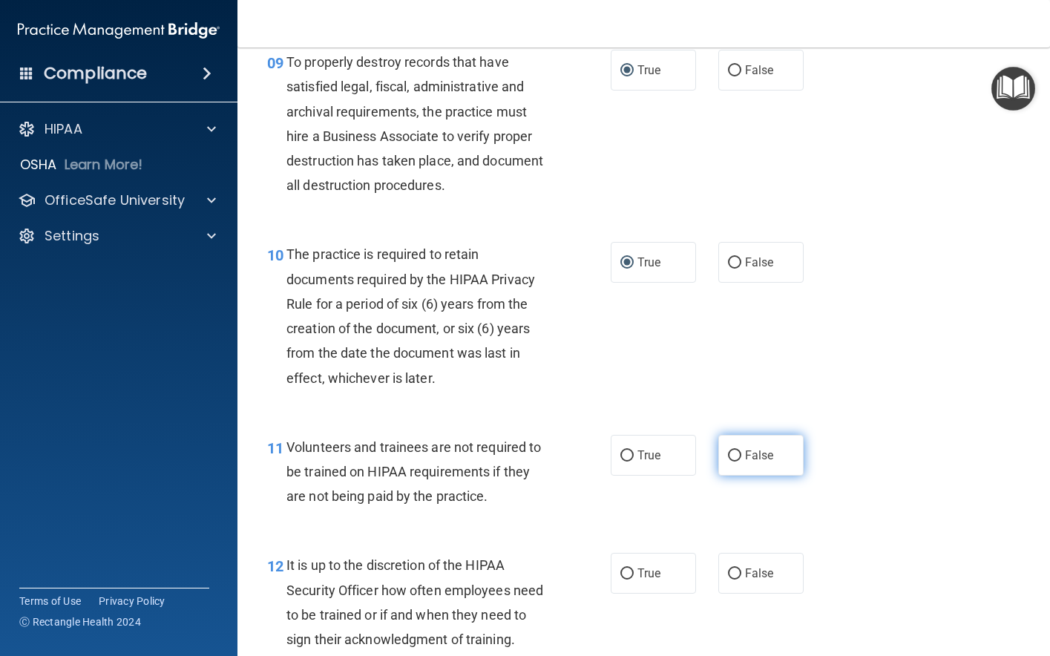
radio input "true"
click at [728, 580] on input "False" at bounding box center [734, 574] width 13 height 11
radio input "true"
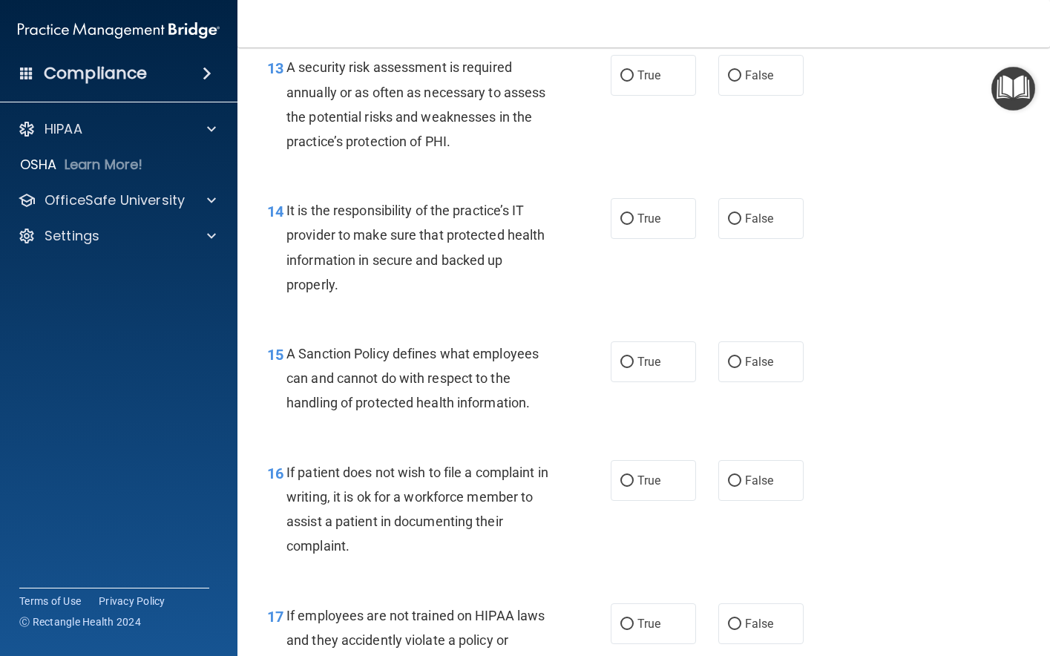
scroll to position [2078, 0]
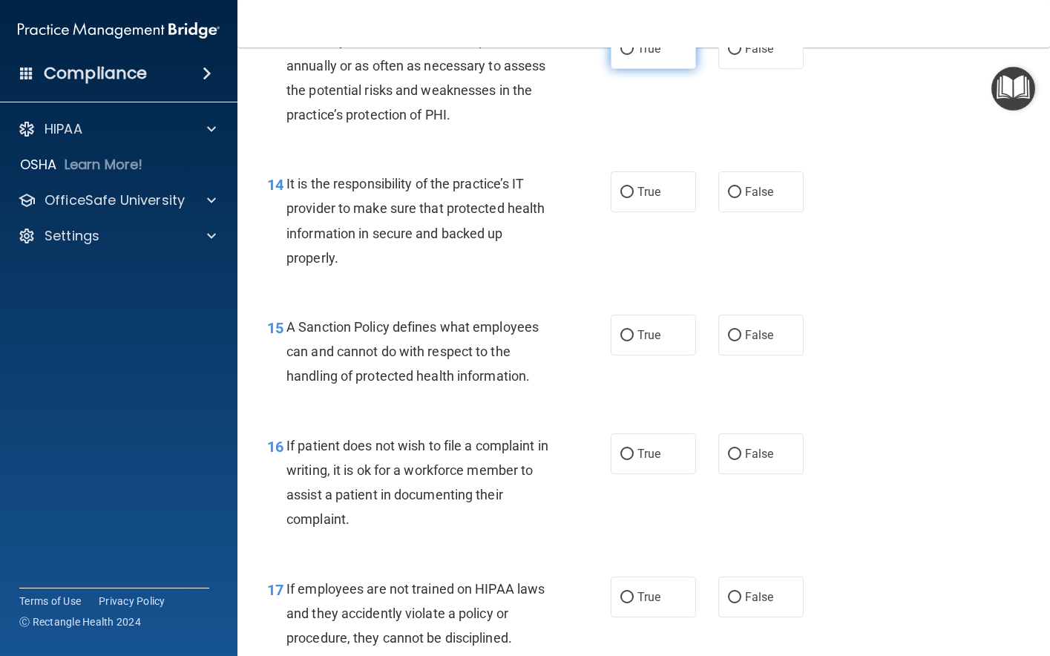
click at [624, 55] on input "True" at bounding box center [627, 49] width 13 height 11
radio input "true"
click at [728, 198] on input "False" at bounding box center [734, 192] width 13 height 11
radio input "true"
click at [730, 341] on input "False" at bounding box center [734, 335] width 13 height 11
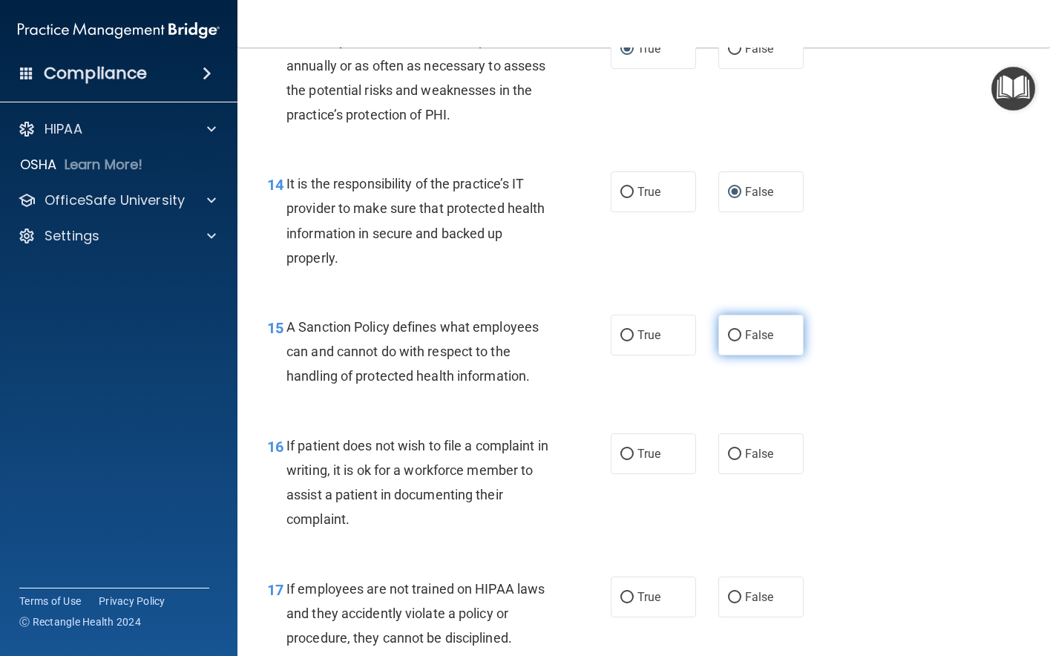
radio input "true"
click at [621, 460] on input "True" at bounding box center [627, 454] width 13 height 11
radio input "true"
click at [732, 603] on input "False" at bounding box center [734, 597] width 13 height 11
radio input "true"
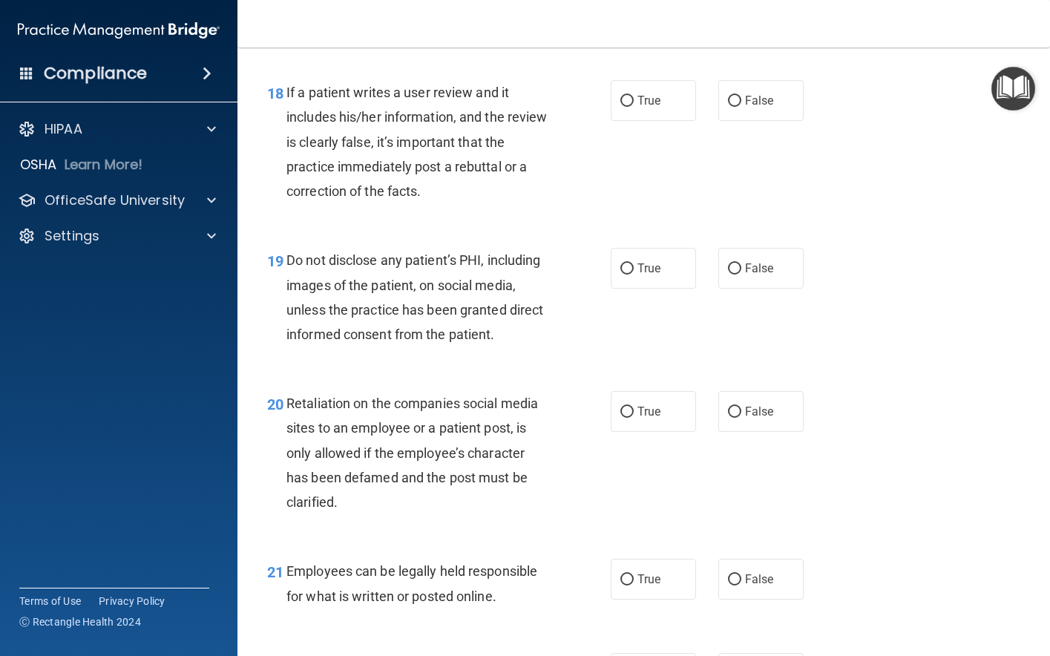
scroll to position [2672, 0]
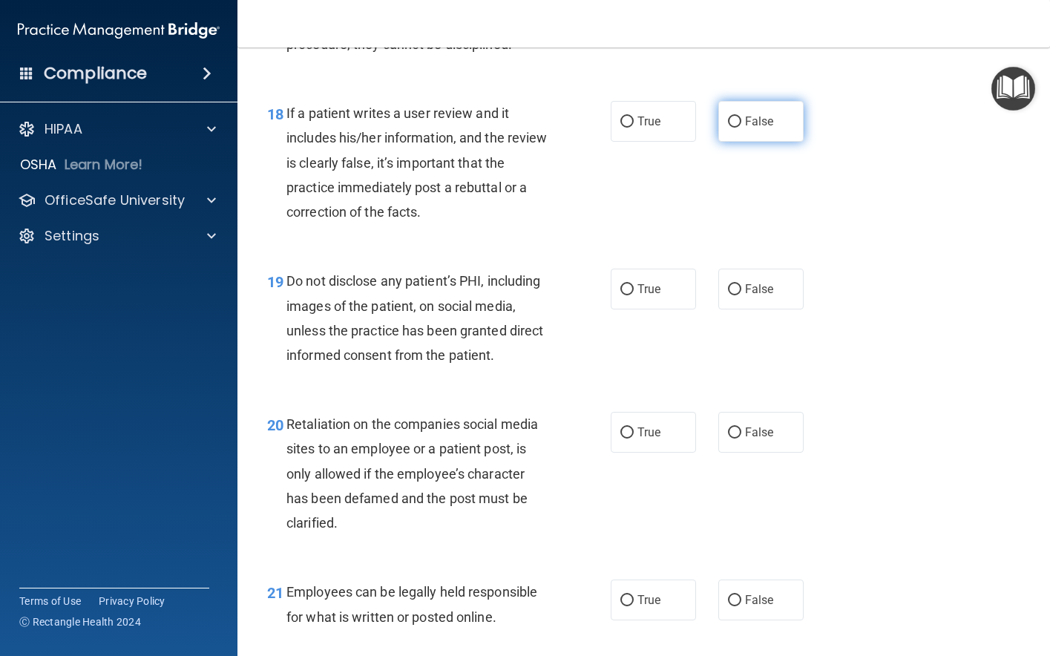
click at [728, 128] on input "False" at bounding box center [734, 122] width 13 height 11
radio input "true"
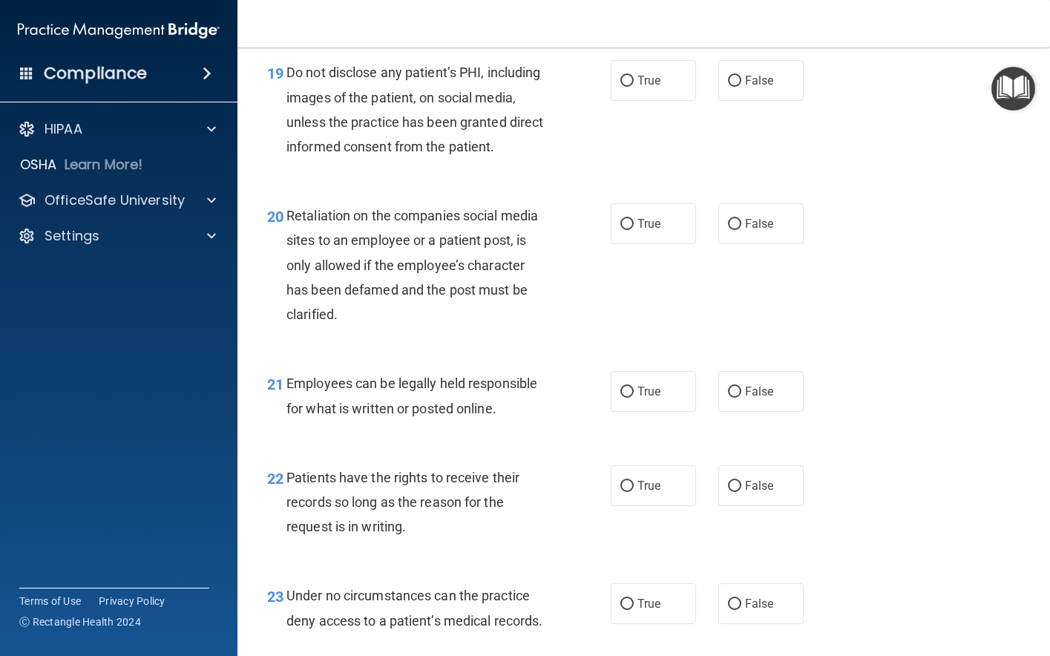
scroll to position [2895, 0]
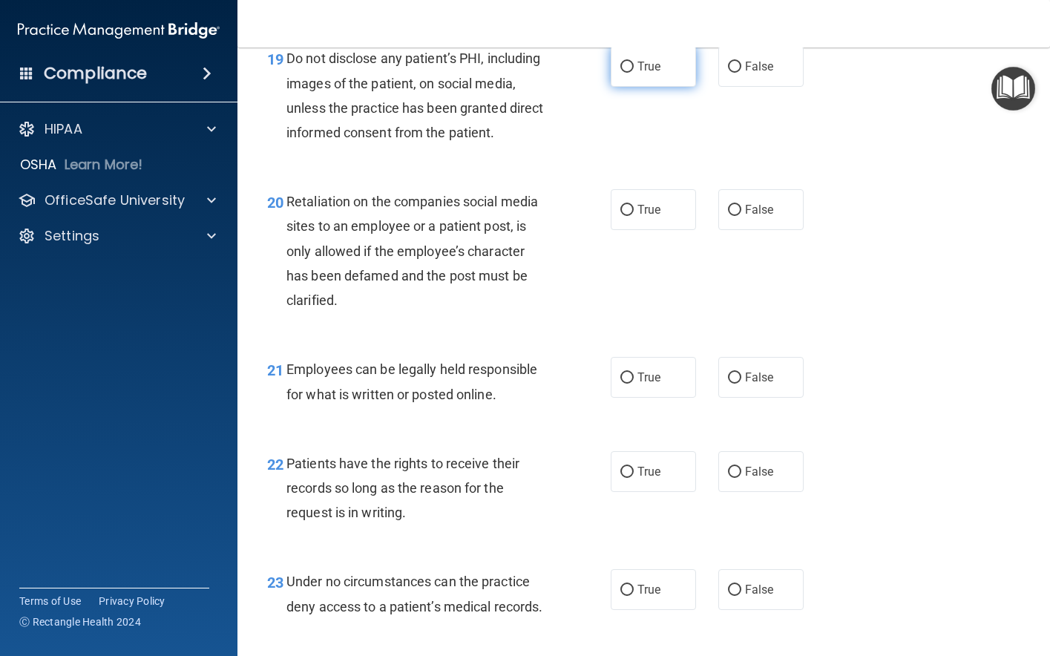
click at [621, 73] on input "True" at bounding box center [627, 67] width 13 height 11
radio input "true"
click at [728, 216] on input "False" at bounding box center [734, 210] width 13 height 11
radio input "true"
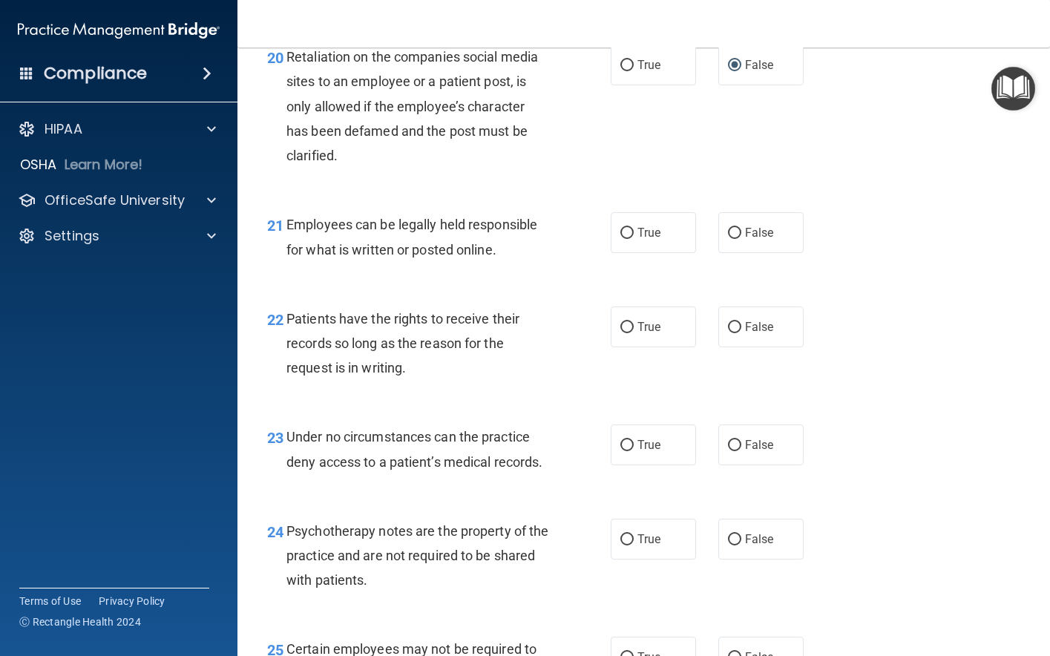
scroll to position [3043, 0]
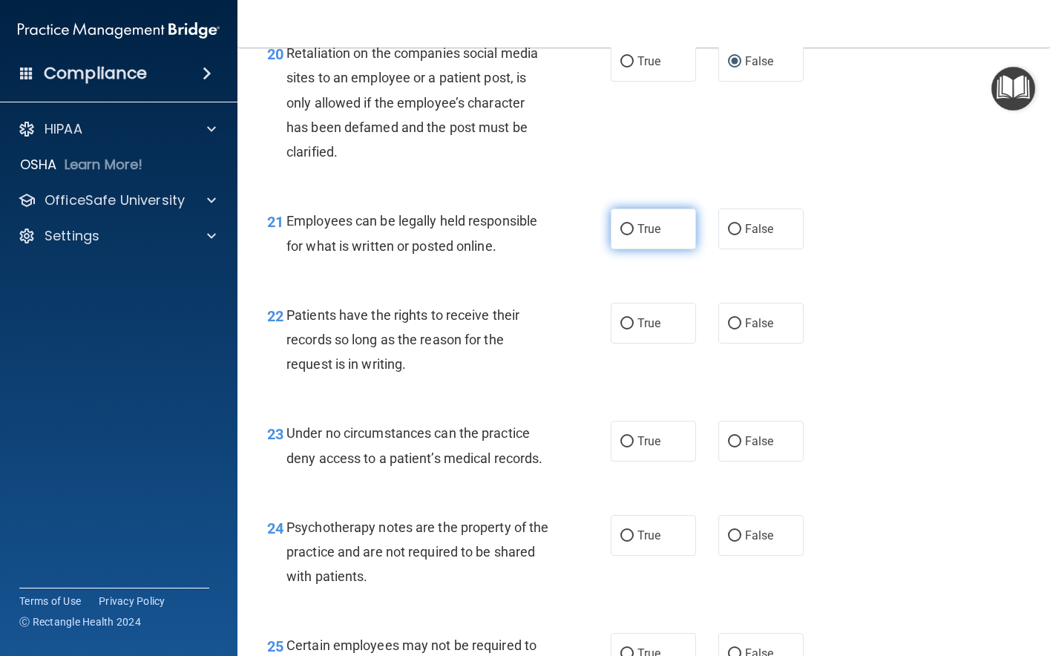
click at [621, 235] on input "True" at bounding box center [627, 229] width 13 height 11
radio input "true"
click at [730, 330] on input "False" at bounding box center [734, 323] width 13 height 11
radio input "true"
click at [733, 448] on input "False" at bounding box center [734, 441] width 13 height 11
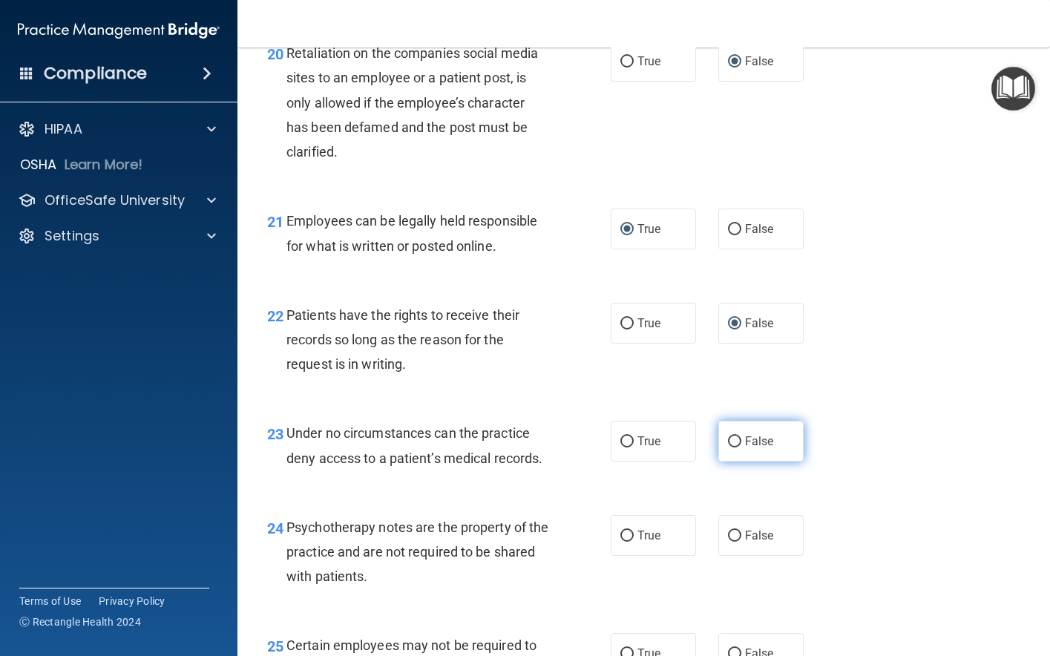
radio input "true"
click at [624, 542] on input "True" at bounding box center [627, 536] width 13 height 11
radio input "true"
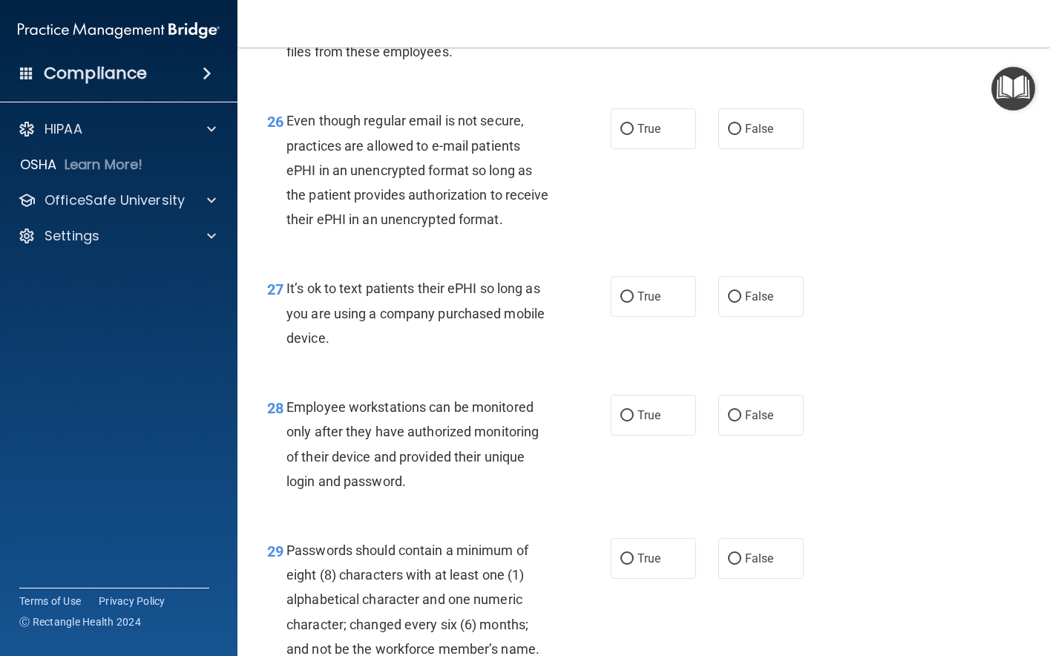
scroll to position [3637, 0]
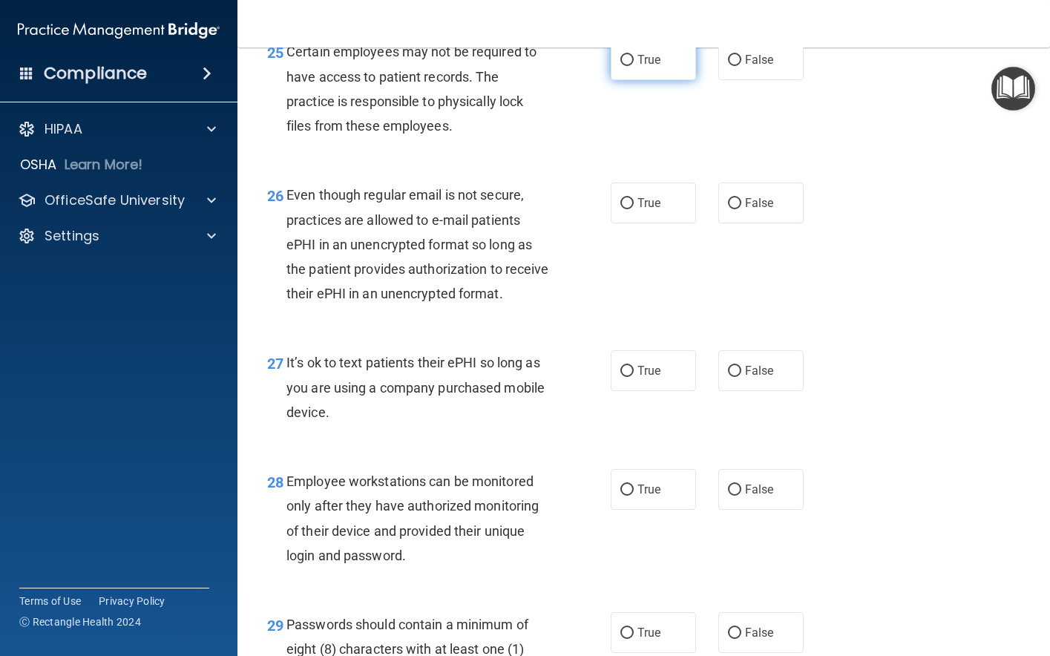
click at [621, 66] on input "True" at bounding box center [627, 60] width 13 height 11
radio input "true"
click at [621, 209] on input "True" at bounding box center [627, 203] width 13 height 11
radio input "true"
click at [734, 377] on input "False" at bounding box center [734, 371] width 13 height 11
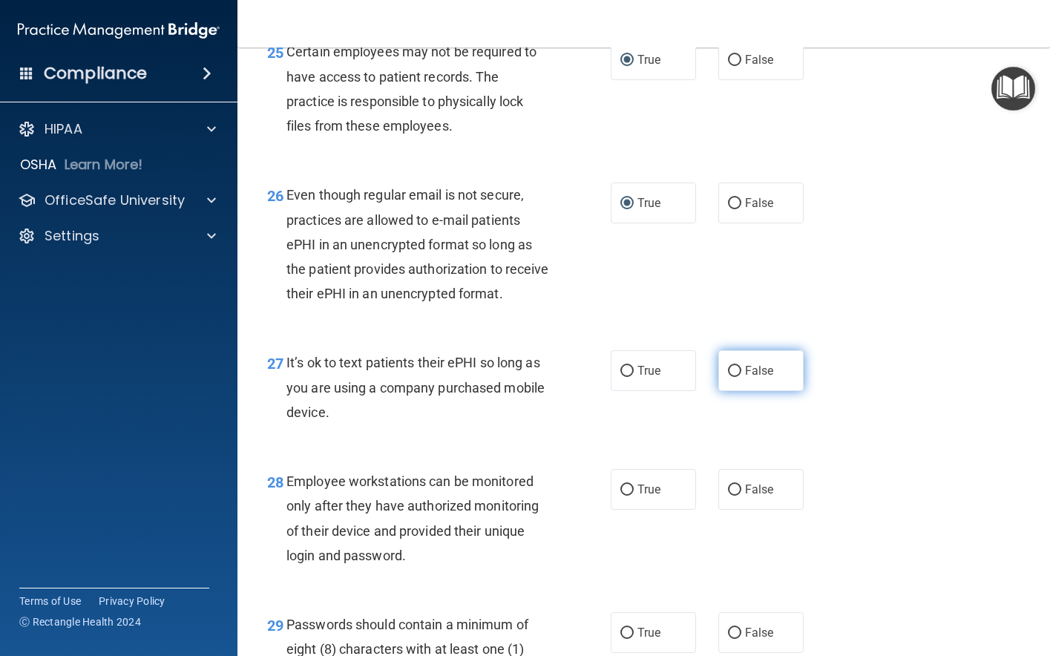
radio input "true"
click at [734, 496] on input "False" at bounding box center [734, 490] width 13 height 11
radio input "true"
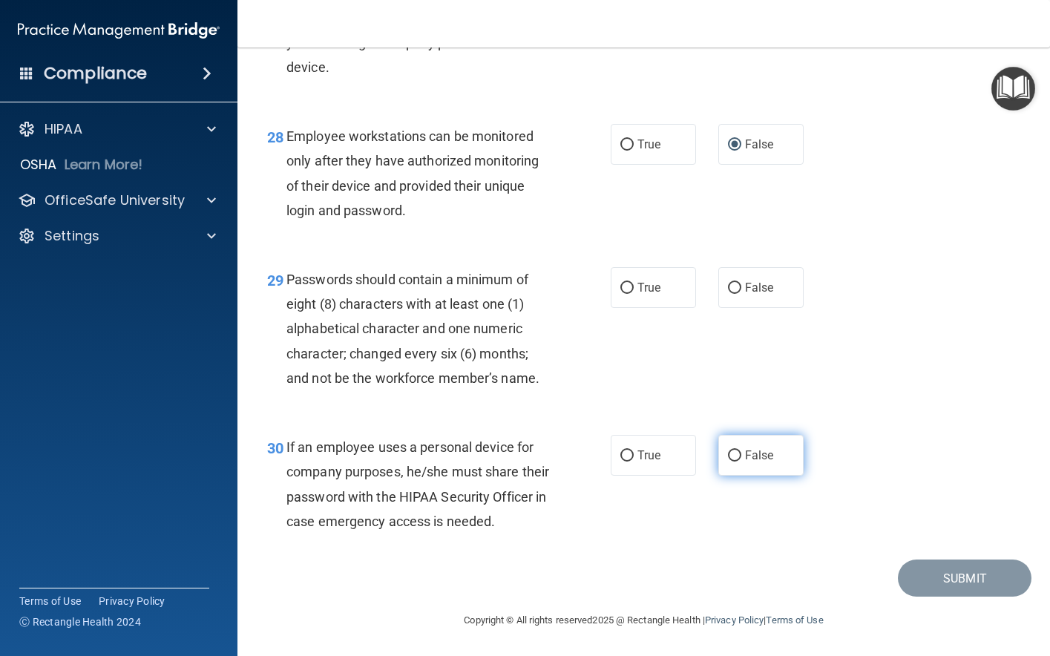
scroll to position [4081, 0]
click at [621, 283] on input "True" at bounding box center [627, 288] width 13 height 11
radio input "true"
click at [730, 451] on input "False" at bounding box center [734, 456] width 13 height 11
radio input "true"
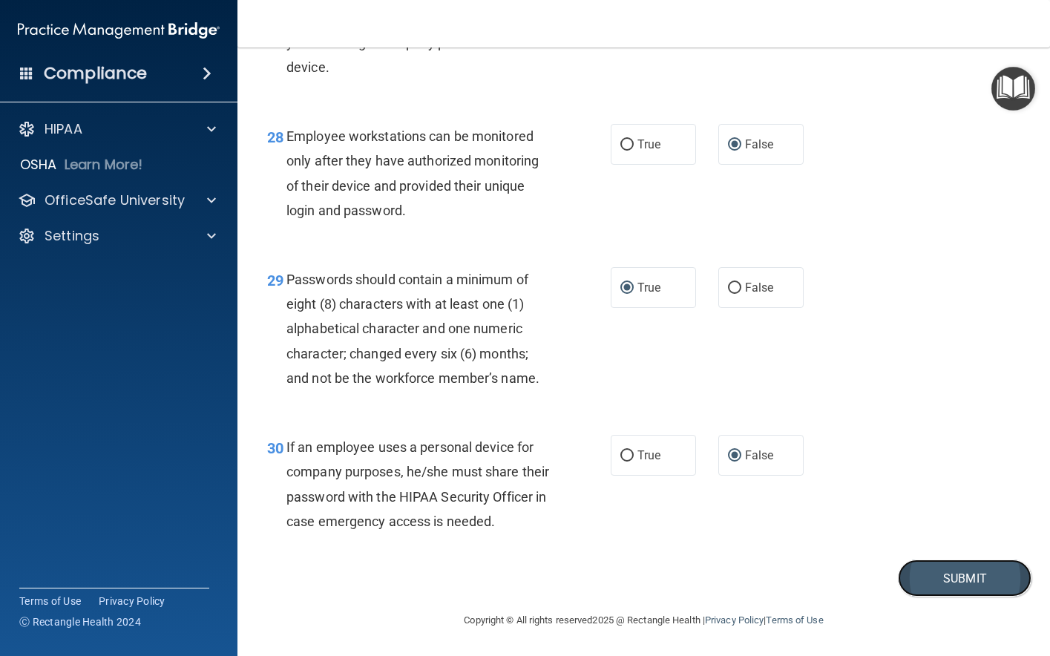
click at [927, 571] on button "Submit" at bounding box center [965, 579] width 134 height 38
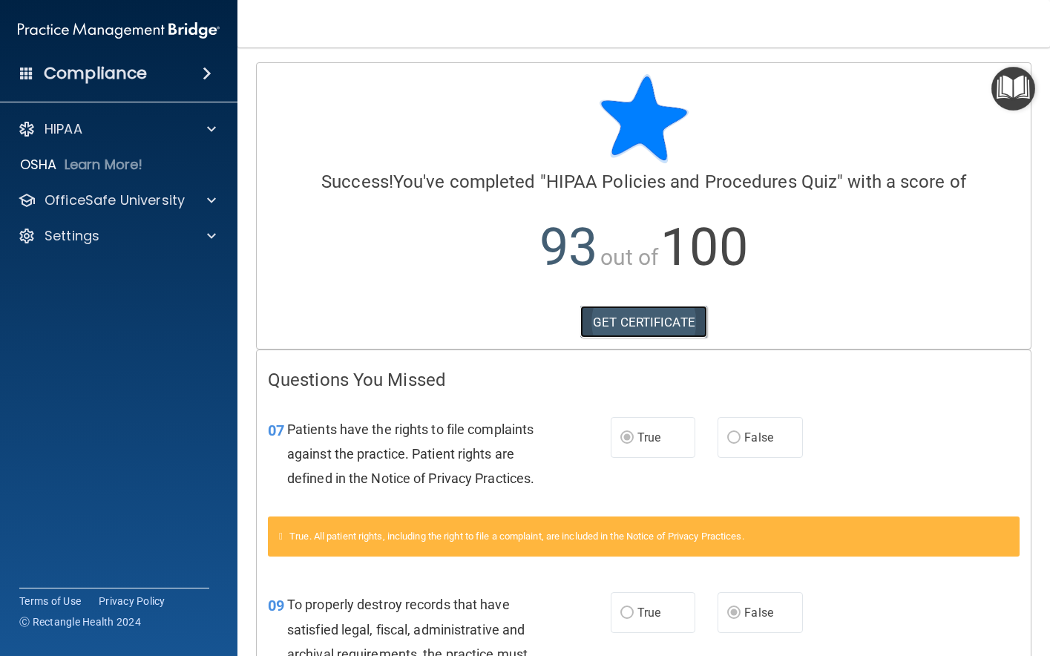
click at [644, 312] on link "GET CERTIFICATE" at bounding box center [643, 322] width 127 height 33
click at [213, 196] on span at bounding box center [211, 200] width 9 height 18
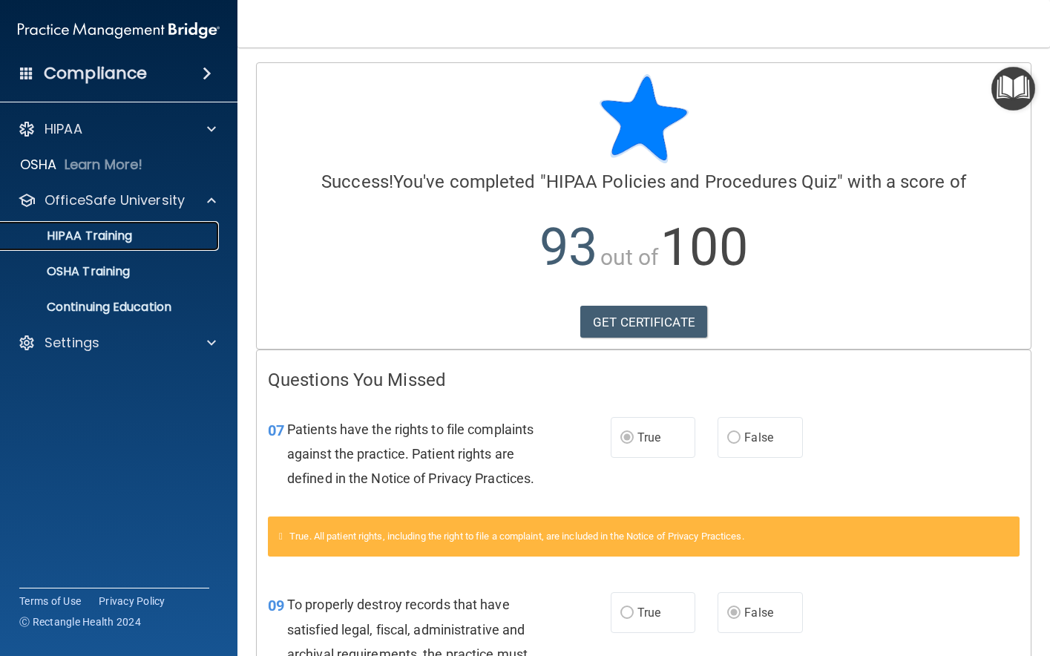
click at [99, 226] on link "HIPAA Training" at bounding box center [102, 236] width 234 height 30
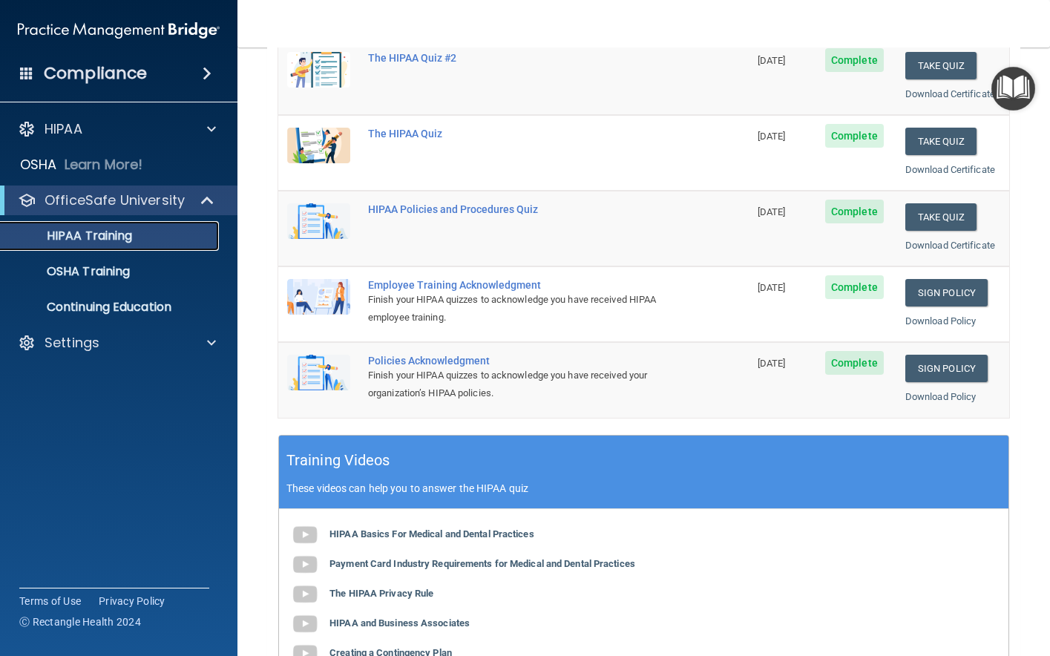
scroll to position [223, 0]
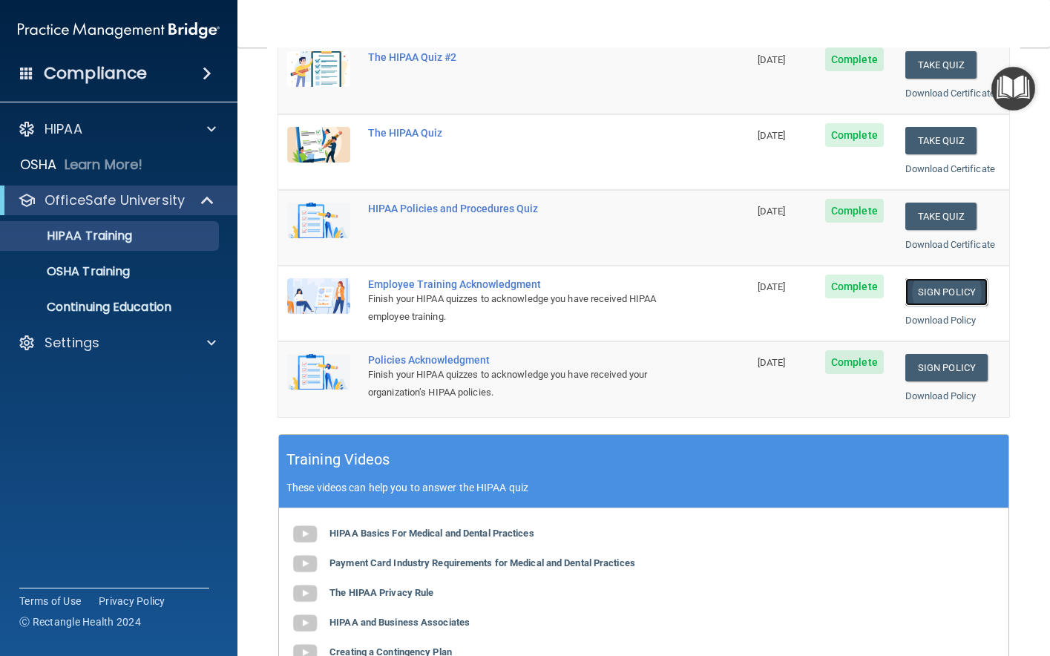
click at [920, 287] on link "Sign Policy" at bounding box center [947, 291] width 82 height 27
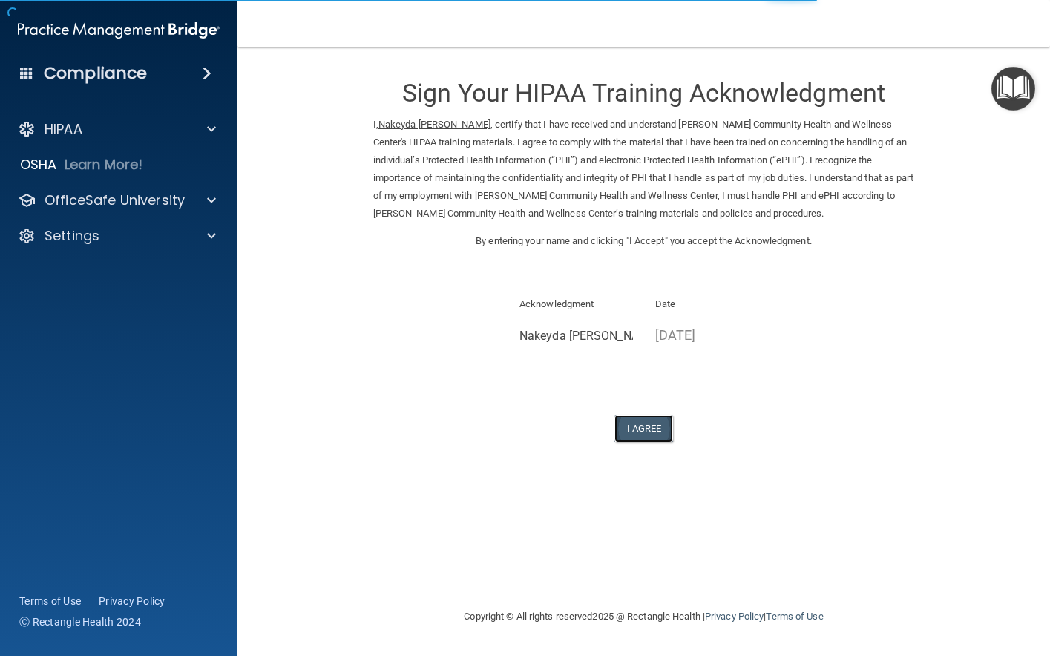
click at [651, 423] on button "I Agree" at bounding box center [644, 428] width 59 height 27
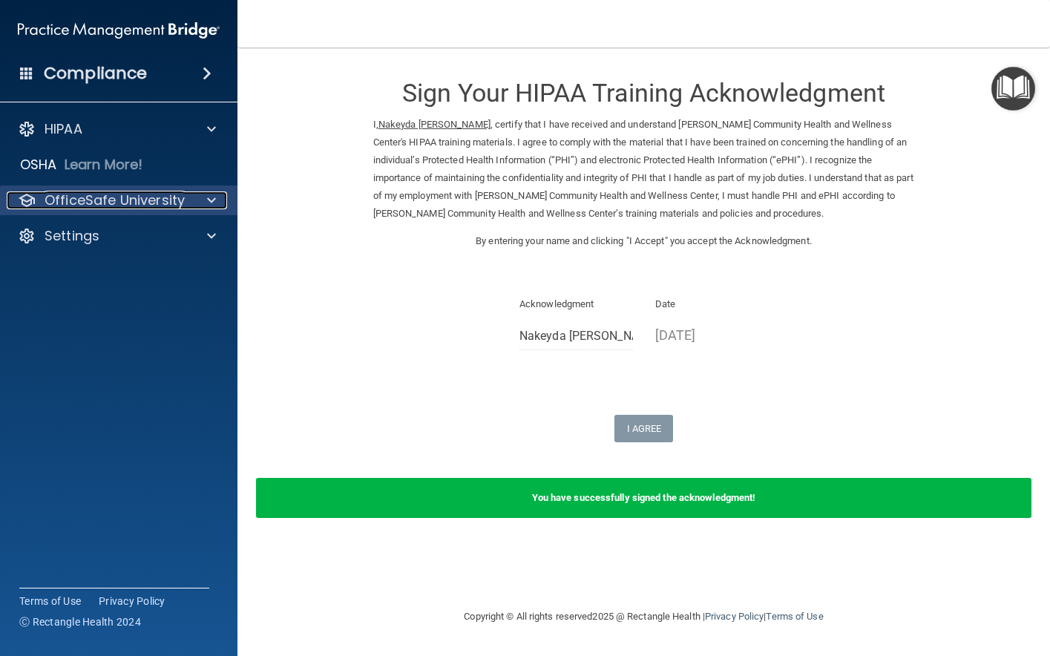
click at [210, 193] on span at bounding box center [211, 200] width 9 height 18
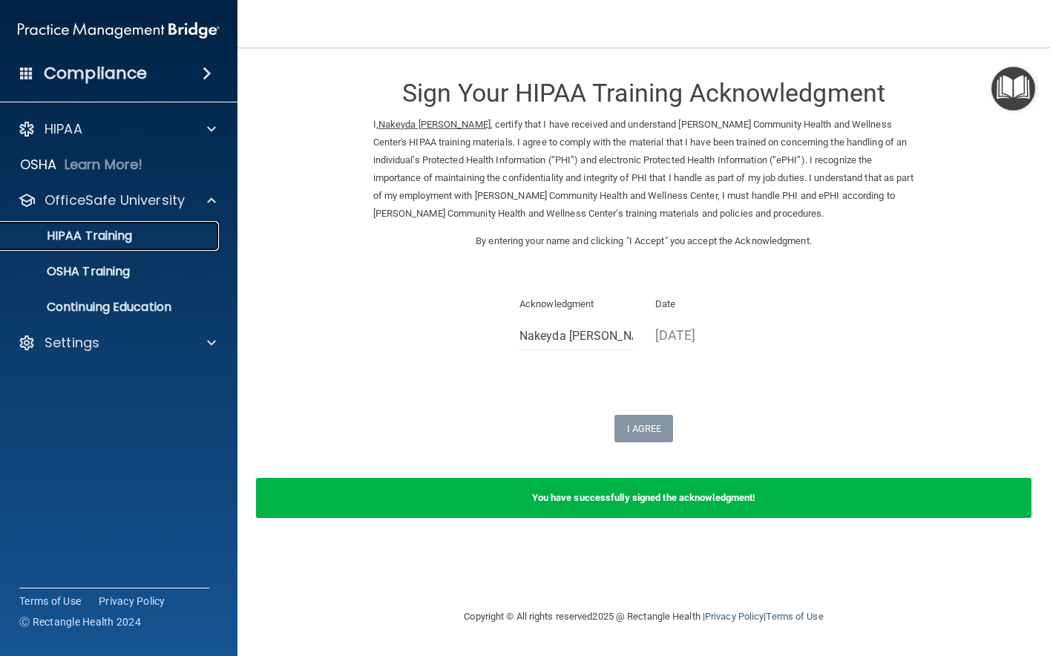
click at [154, 227] on link "HIPAA Training" at bounding box center [102, 236] width 234 height 30
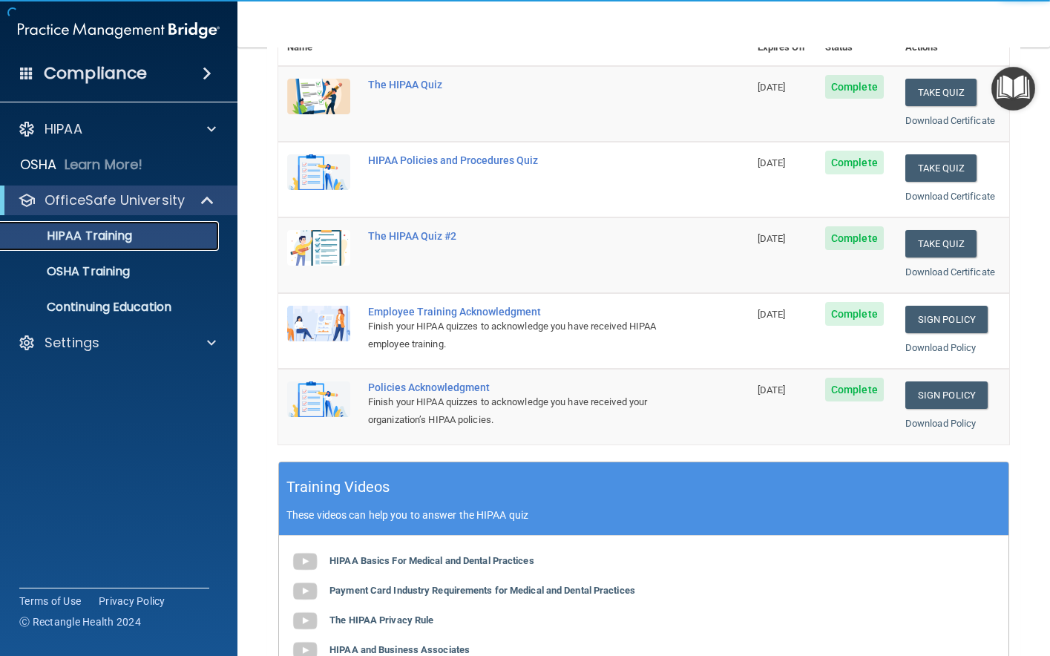
scroll to position [148, 0]
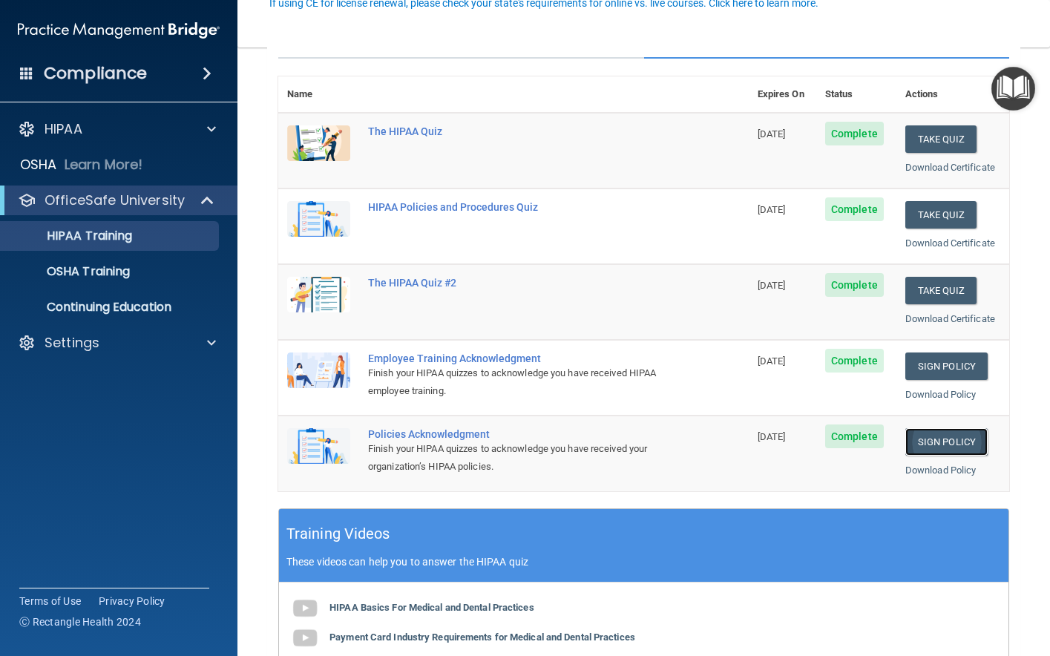
click at [921, 439] on link "Sign Policy" at bounding box center [947, 441] width 82 height 27
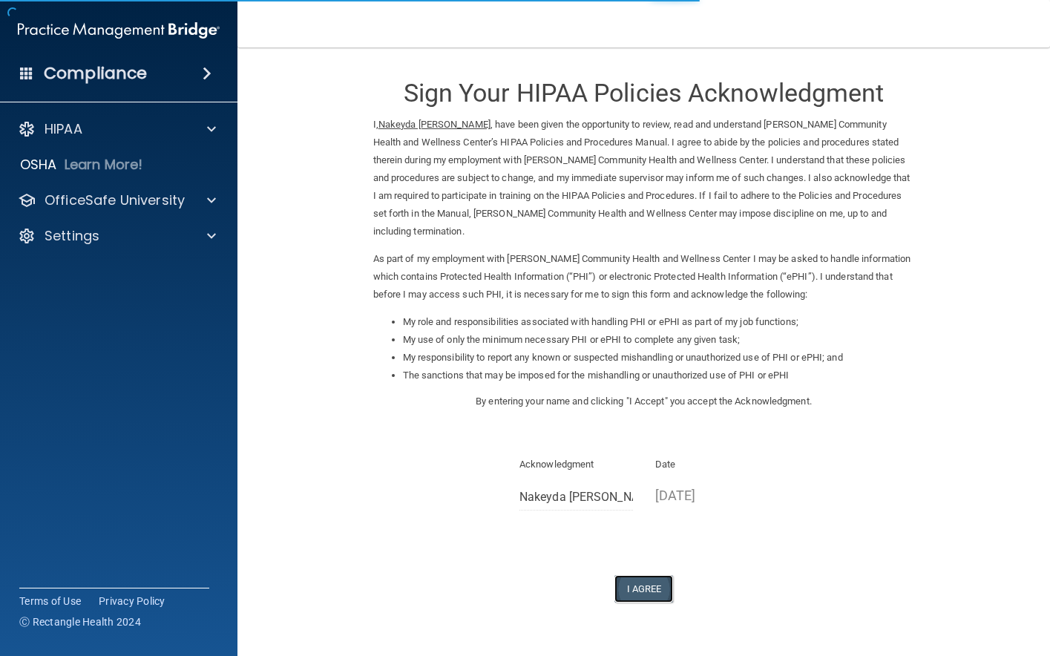
click at [646, 583] on button "I Agree" at bounding box center [644, 588] width 59 height 27
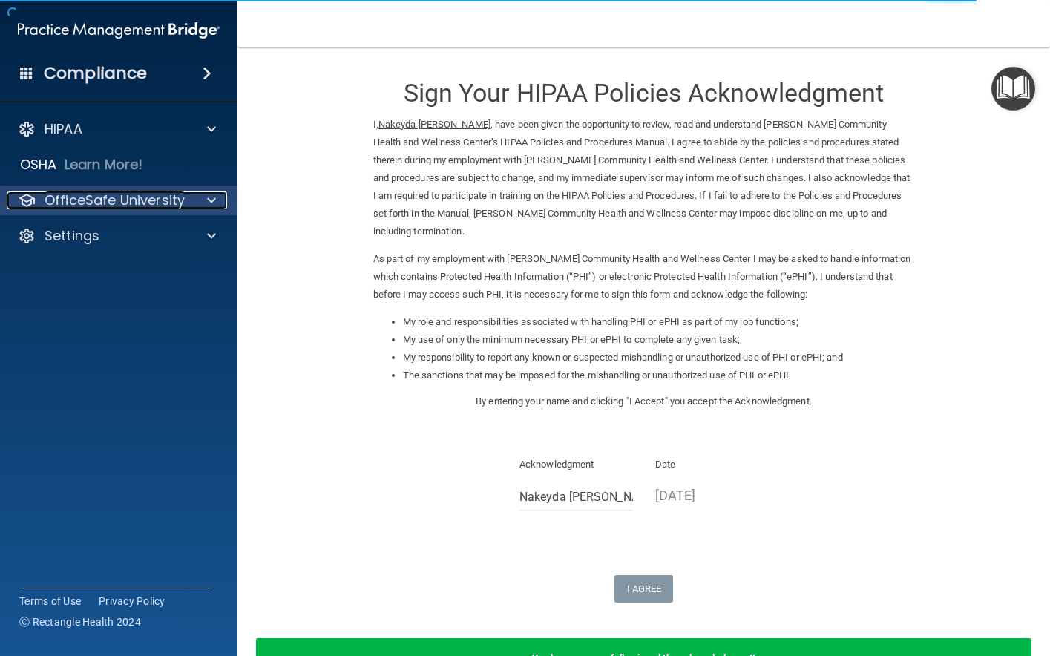
click at [214, 197] on span at bounding box center [211, 200] width 9 height 18
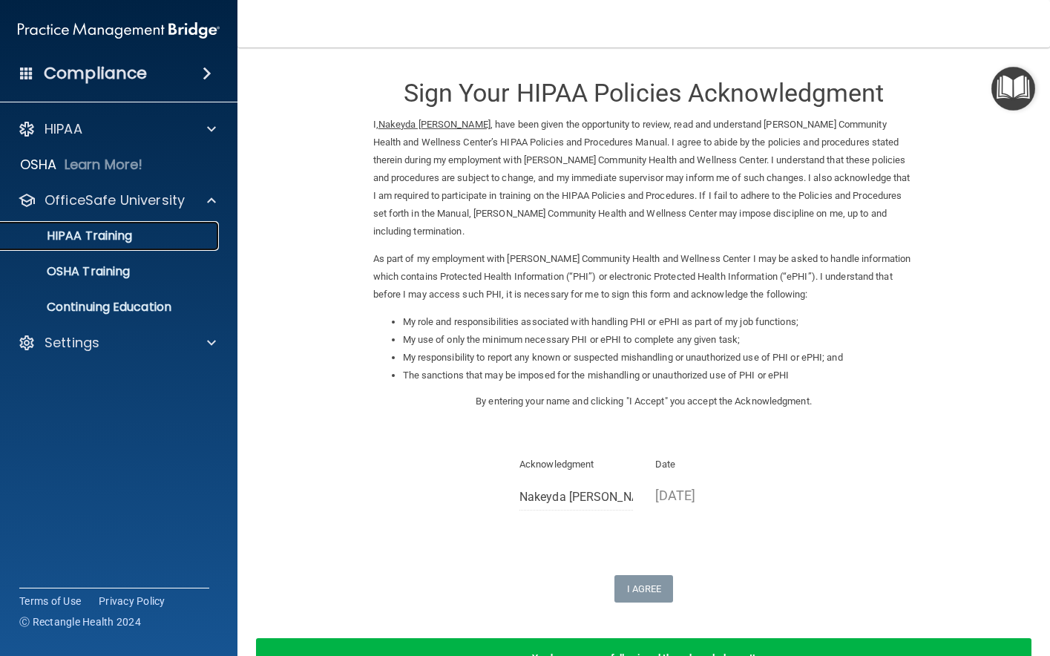
click at [154, 232] on div "HIPAA Training" at bounding box center [111, 236] width 203 height 15
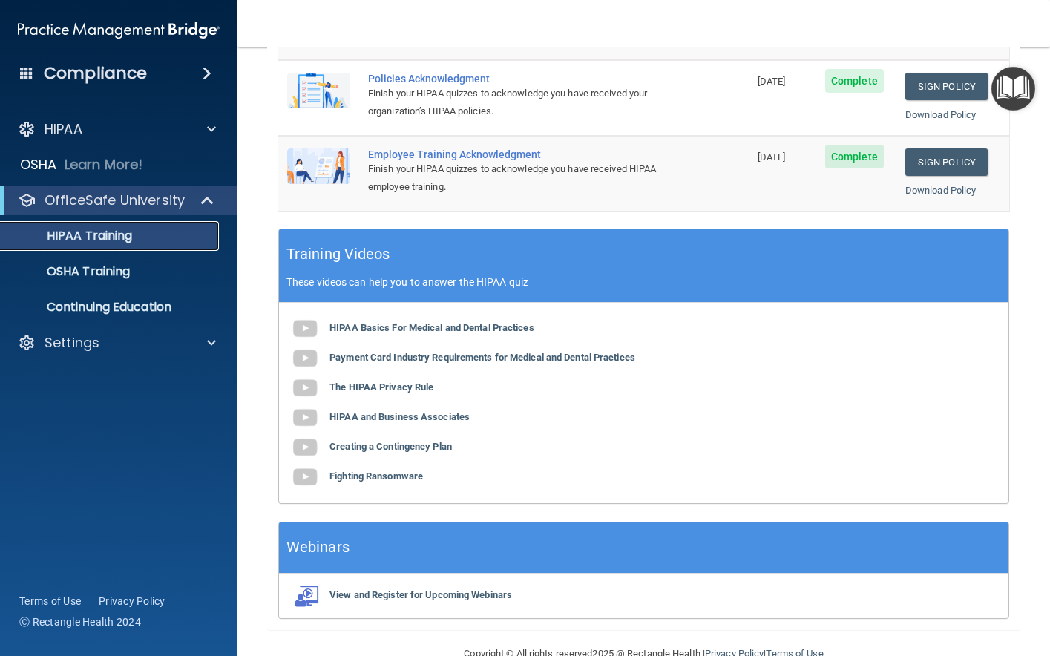
scroll to position [445, 0]
